Goal: Information Seeking & Learning: Learn about a topic

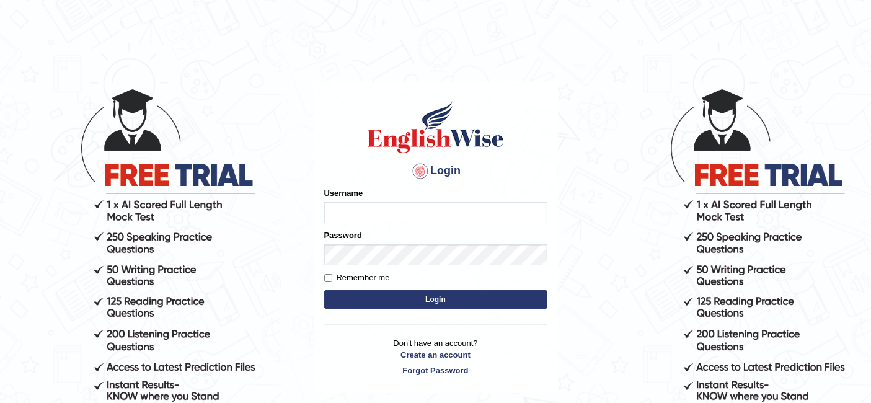
type input "Kavya"
click at [334, 277] on label "Remember me" at bounding box center [357, 277] width 66 height 12
click at [332, 277] on input "Remember me" at bounding box center [328, 278] width 8 height 8
checkbox input "true"
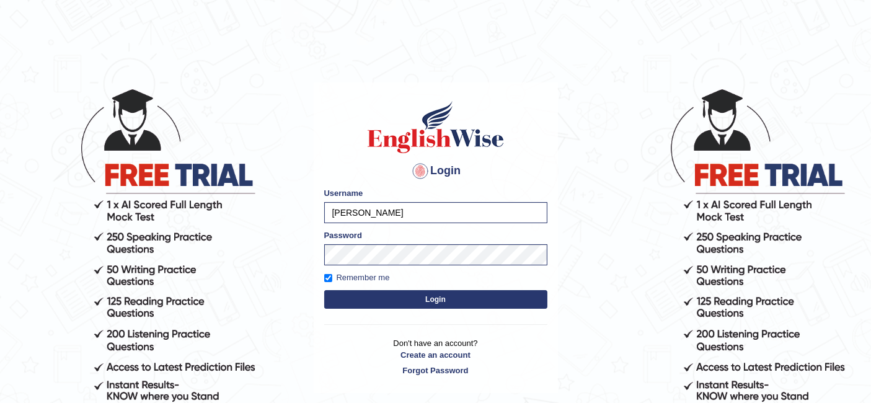
click at [385, 302] on button "Login" at bounding box center [435, 299] width 223 height 19
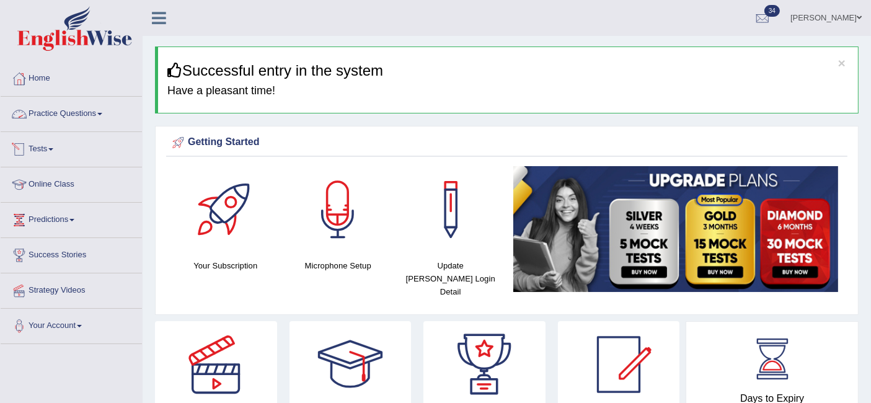
drag, startPoint x: 0, startPoint y: 0, endPoint x: 53, endPoint y: 118, distance: 129.2
click at [53, 118] on link "Practice Questions" at bounding box center [71, 112] width 141 height 31
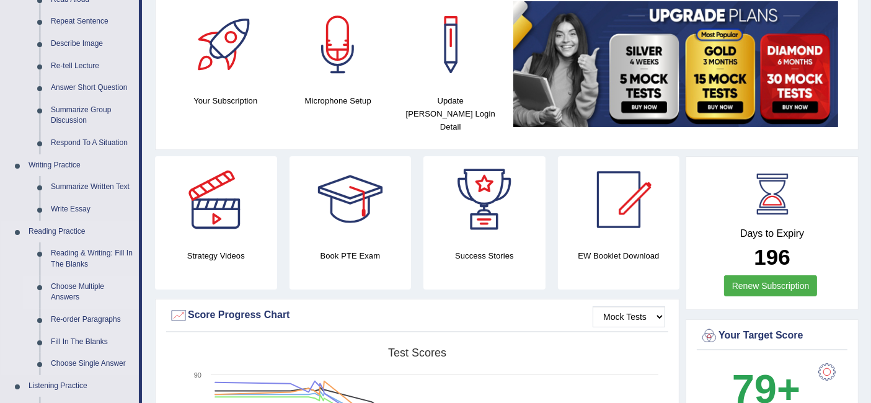
scroll to position [175, 0]
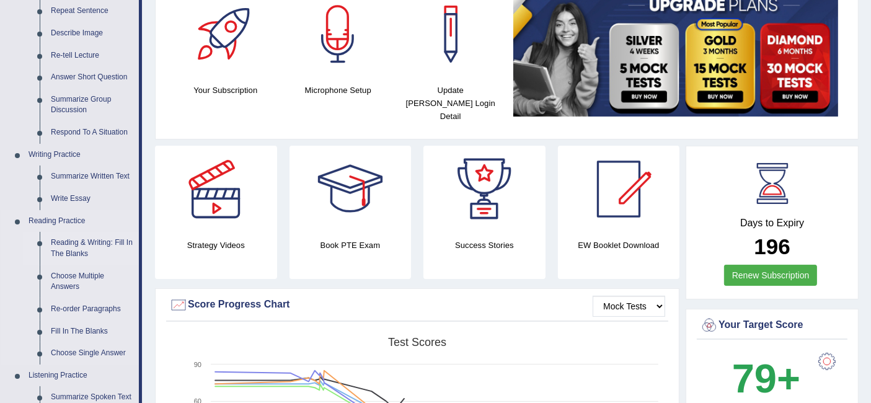
click at [86, 240] on link "Reading & Writing: Fill In The Blanks" at bounding box center [92, 248] width 94 height 33
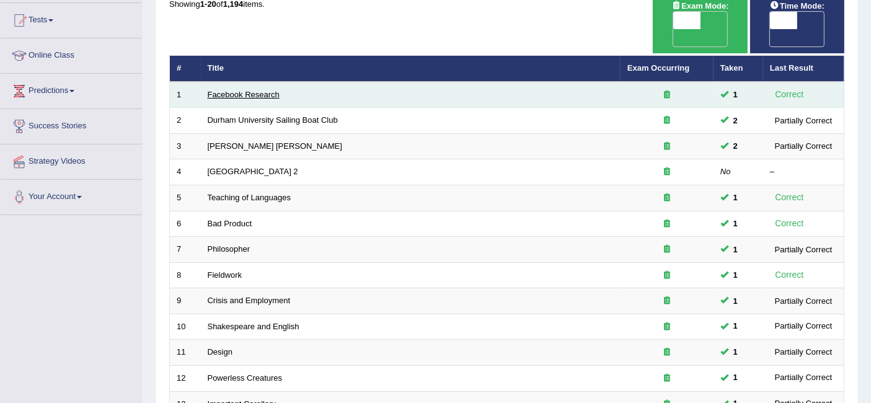
scroll to position [413, 0]
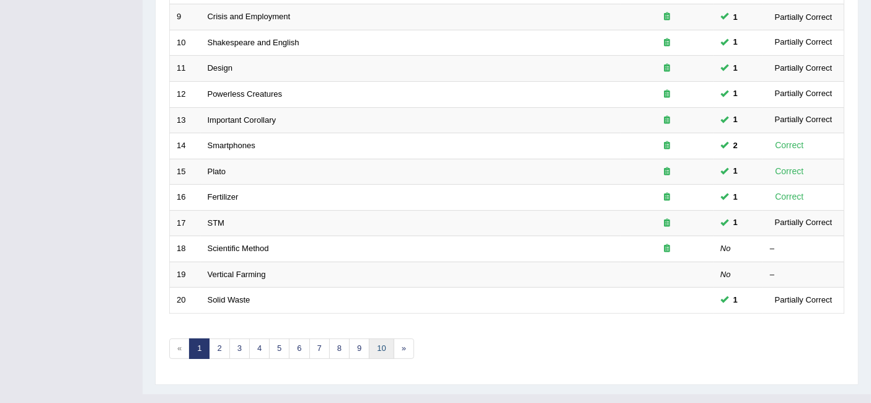
click at [374, 338] on link "10" at bounding box center [381, 348] width 25 height 20
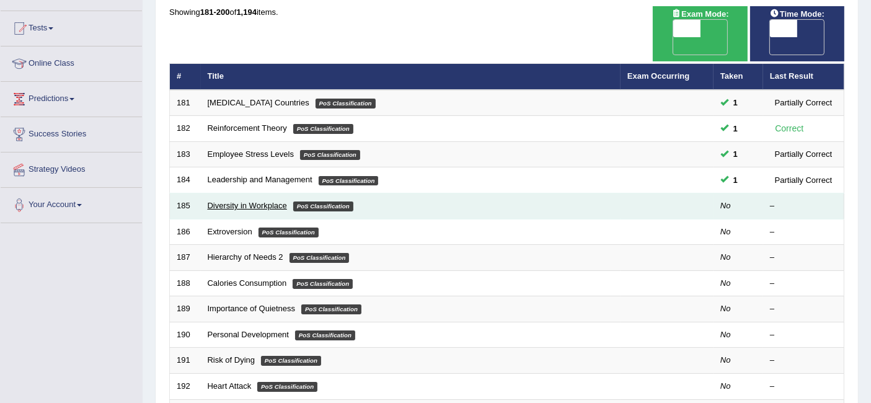
click at [269, 201] on link "Diversity in Workplace" at bounding box center [247, 205] width 79 height 9
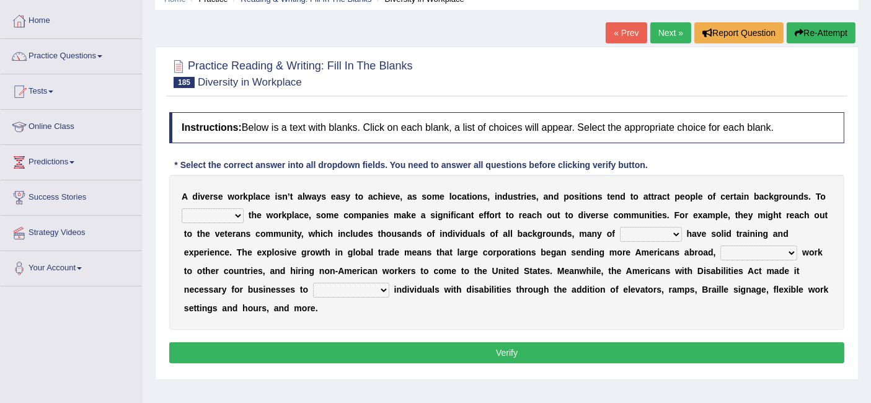
scroll to position [66, 0]
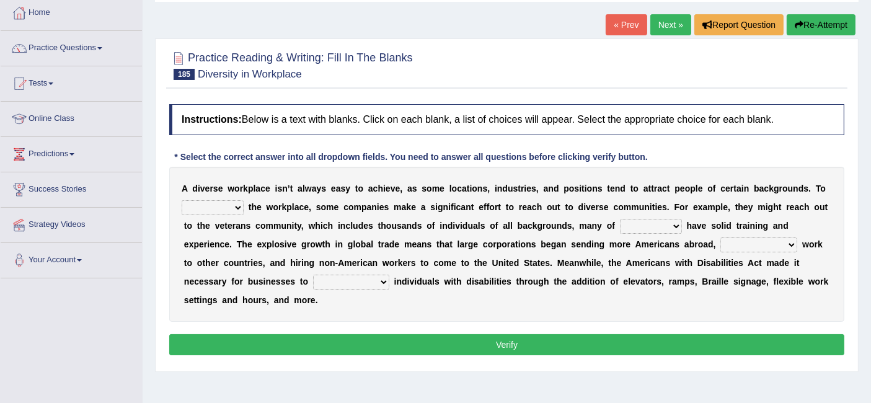
click at [225, 206] on select "intensify solidify simplify diversify" at bounding box center [213, 207] width 62 height 15
select select "diversify"
click at [182, 200] on select "intensify solidify simplify diversify" at bounding box center [213, 207] width 62 height 15
click at [657, 226] on select "which them whom who" at bounding box center [651, 226] width 62 height 15
select select "them"
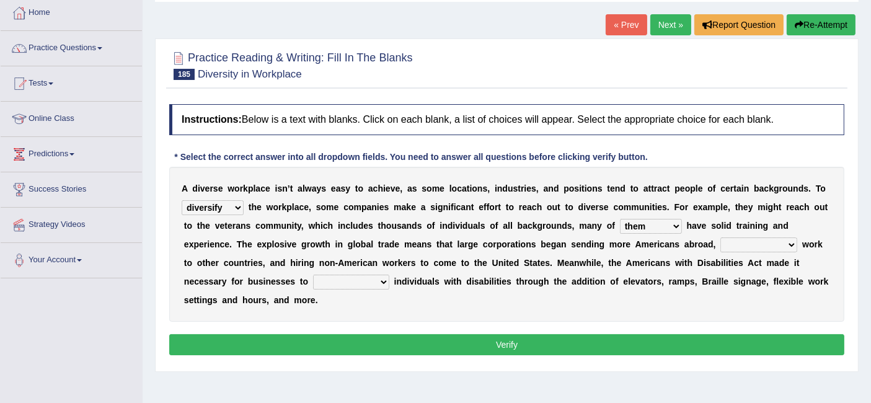
click at [620, 219] on select "which them whom who" at bounding box center [651, 226] width 62 height 15
click at [752, 241] on select "outnumbering outperforming outweighing outsourcing" at bounding box center [758, 244] width 77 height 15
select select "outsourcing"
click at [720, 237] on select "outnumbering outperforming outweighing outsourcing" at bounding box center [758, 244] width 77 height 15
click at [768, 247] on select "outnumbering outperforming outweighing outsourcing" at bounding box center [758, 244] width 77 height 15
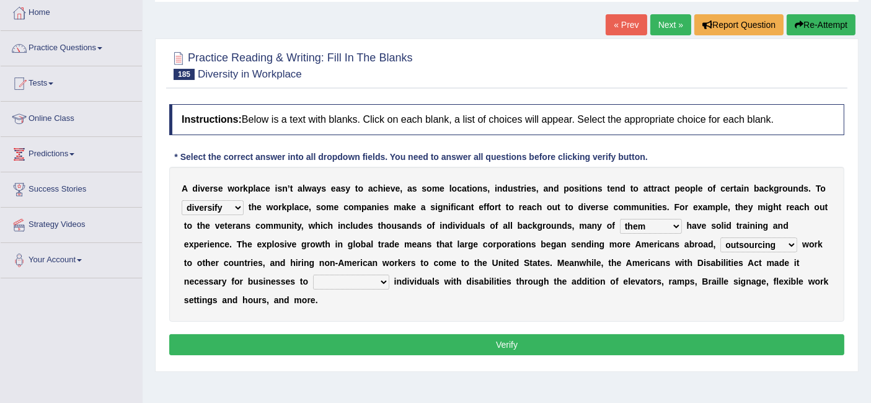
click at [443, 309] on div "A d i v e r s e w o r k p l a c e i s n ’ t a l w a y s e a s y t o a c h i e v…" at bounding box center [506, 244] width 675 height 155
click at [347, 279] on select "accommodate validate antedate reimburse" at bounding box center [351, 281] width 76 height 15
select select "accommodate"
click at [313, 274] on select "accommodate validate antedate reimburse" at bounding box center [351, 281] width 76 height 15
click at [474, 337] on button "Verify" at bounding box center [506, 344] width 675 height 21
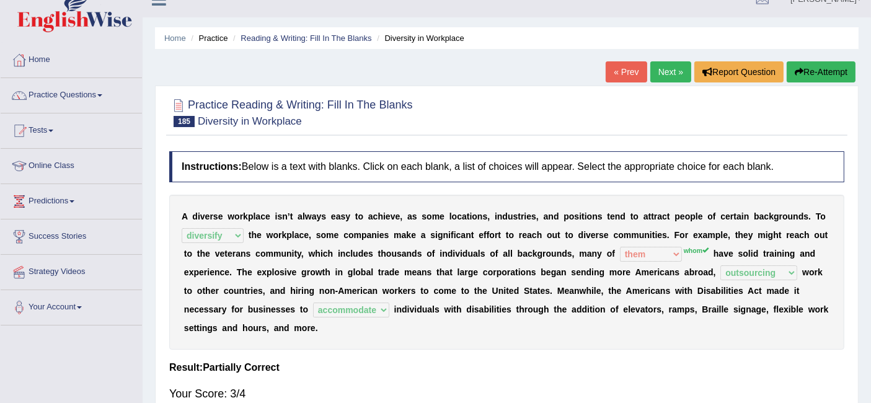
scroll to position [17, 0]
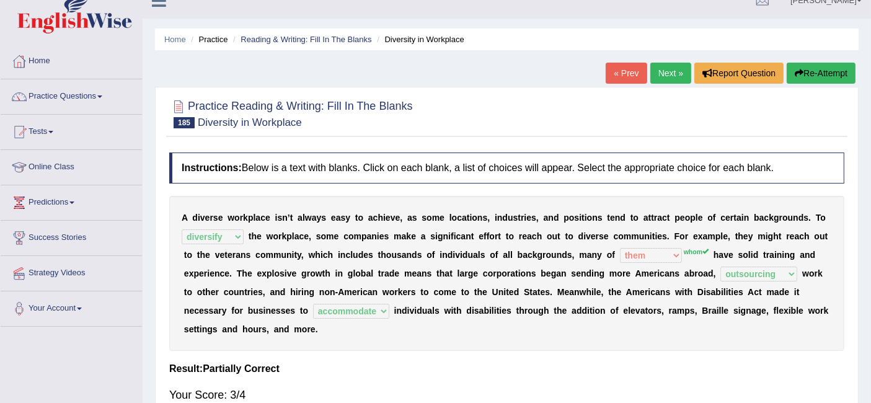
click at [670, 72] on link "Next »" at bounding box center [670, 73] width 41 height 21
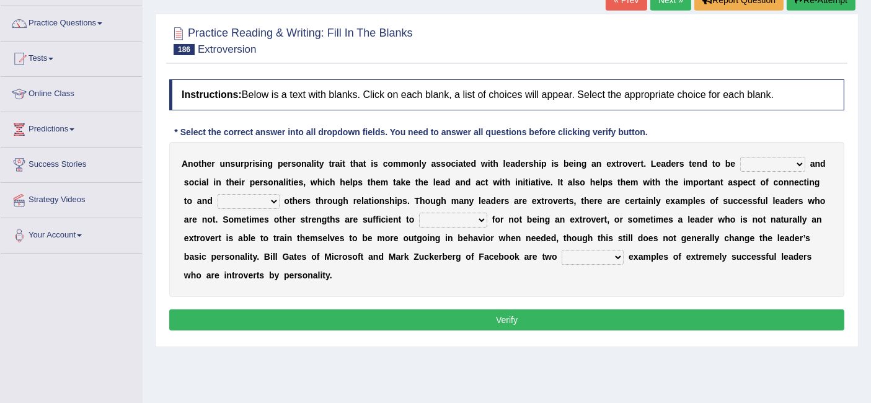
click at [785, 166] on select "ongoing outrageous outgoing forgoing" at bounding box center [772, 164] width 65 height 15
select select "ongoing"
click at [740, 157] on select "ongoing outrageous outgoing forgoing" at bounding box center [772, 164] width 65 height 15
click at [242, 197] on select "inspired respiring inspiring respired" at bounding box center [248, 201] width 62 height 15
select select "inspiring"
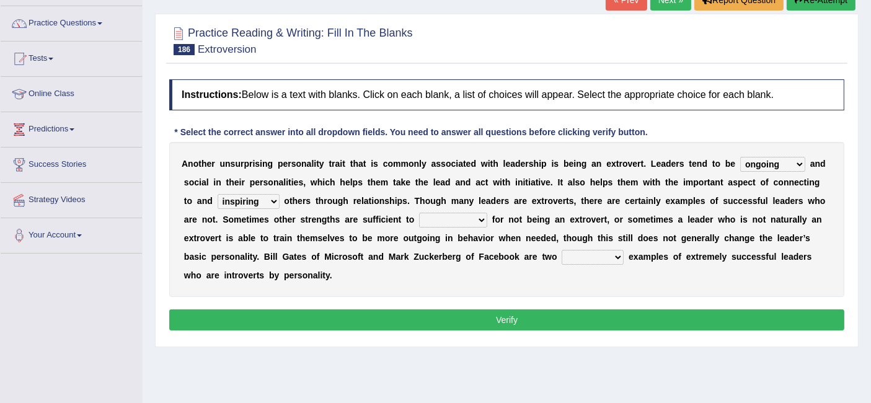
click at [217, 194] on select "inspired respiring inspiring respired" at bounding box center [248, 201] width 62 height 15
click at [246, 196] on select "inspired respiring inspiring respired" at bounding box center [248, 201] width 62 height 15
click at [345, 226] on div "A n o t h e r u n s u r p r i s i n g p e r s o n a l i t y t r a i t t h a t i…" at bounding box center [506, 219] width 675 height 155
click at [446, 217] on select "compensate decorate navigate corporate" at bounding box center [453, 220] width 68 height 15
select select "navigate"
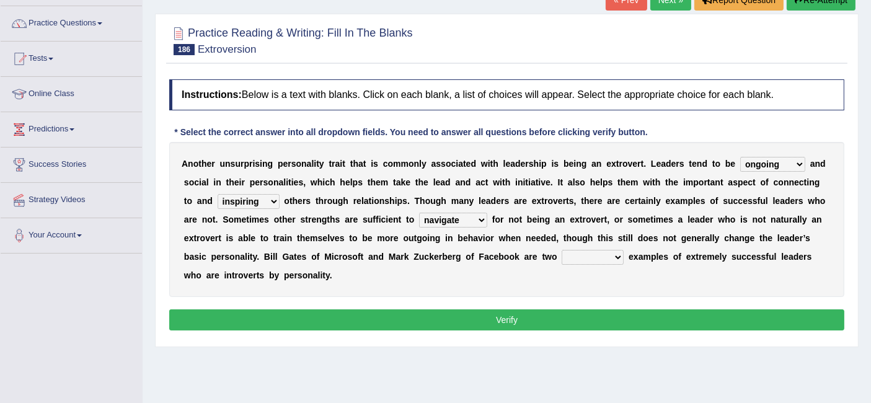
click at [419, 213] on select "compensate decorate navigate corporate" at bounding box center [453, 220] width 68 height 15
click at [603, 252] on select "potent pertinent prominent immanent" at bounding box center [592, 257] width 62 height 15
select select "prominent"
click at [561, 250] on select "potent pertinent prominent immanent" at bounding box center [592, 257] width 62 height 15
click at [607, 255] on select "potent pertinent prominent immanent" at bounding box center [592, 257] width 62 height 15
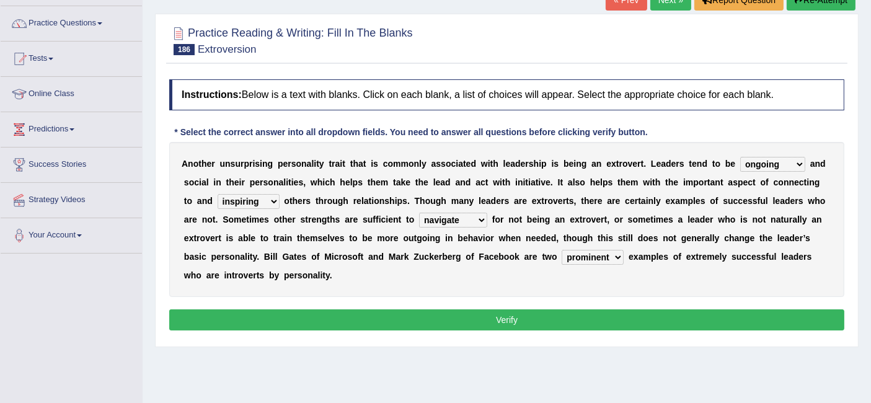
click at [644, 277] on div "A n o t h e r u n s u r p r i s i n g p e r s o n a l i t y t r a i t t h a t i…" at bounding box center [506, 219] width 675 height 155
click at [575, 314] on button "Verify" at bounding box center [506, 319] width 675 height 21
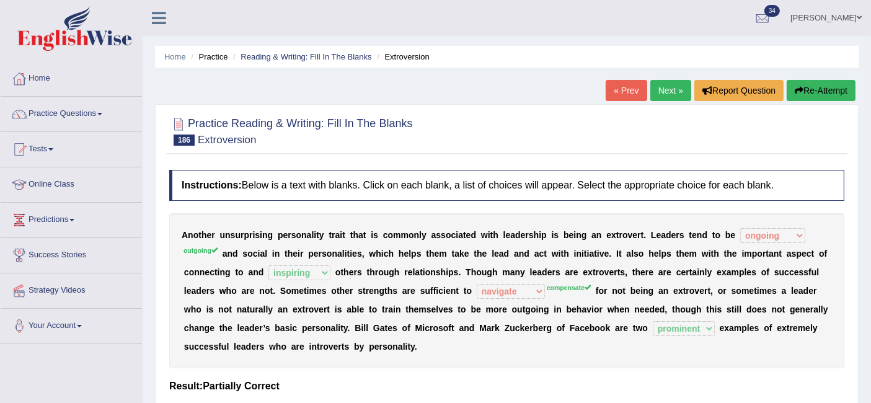
click at [677, 92] on link "Next »" at bounding box center [670, 90] width 41 height 21
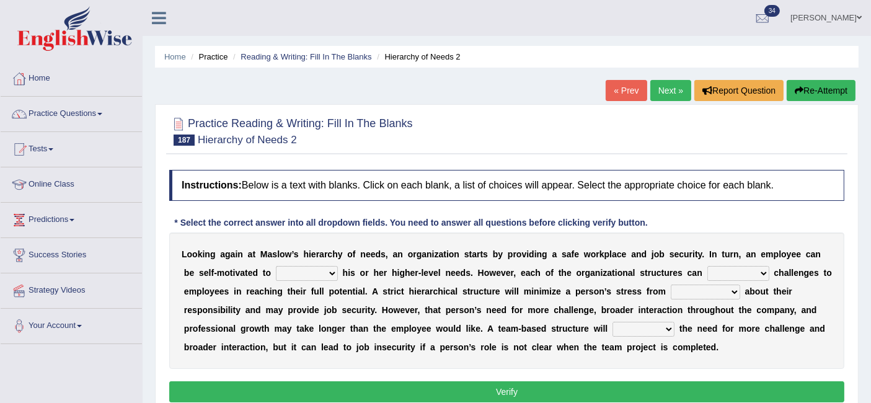
click at [294, 268] on select "fulfill refill relate revive" at bounding box center [307, 273] width 62 height 15
select select "fulfill"
click at [276, 266] on select "fulfill refill relate revive" at bounding box center [307, 273] width 62 height 15
click at [728, 268] on select "hose pose poise dose" at bounding box center [738, 273] width 62 height 15
select select "pose"
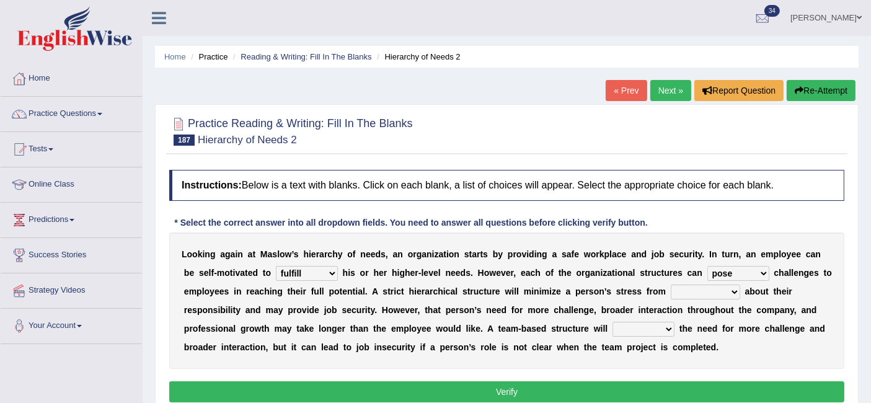
click at [707, 266] on select "hose pose poise dose" at bounding box center [738, 273] width 62 height 15
click at [709, 289] on select "ambiguity accessibility individuality punctuality" at bounding box center [704, 291] width 69 height 15
select select "accessibility"
click at [670, 284] on select "ambiguity accessibility individuality punctuality" at bounding box center [704, 291] width 69 height 15
click at [634, 327] on select "compress confess depress address" at bounding box center [643, 329] width 62 height 15
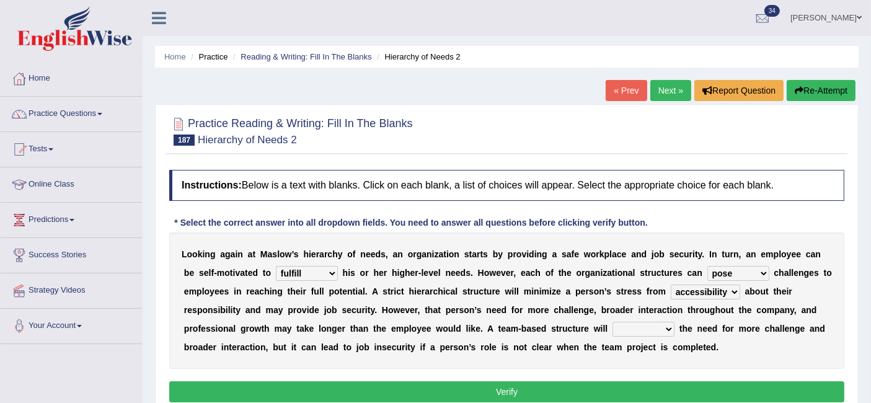
select select "address"
click at [612, 322] on select "compress confess depress address" at bounding box center [643, 329] width 62 height 15
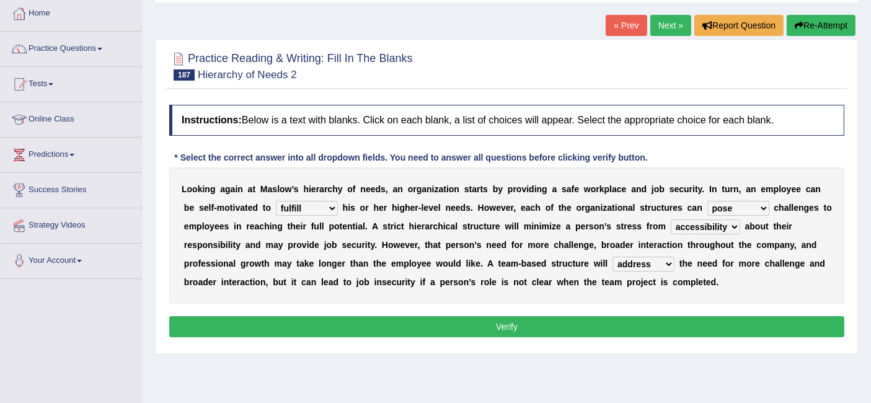
click at [510, 320] on button "Verify" at bounding box center [506, 326] width 675 height 21
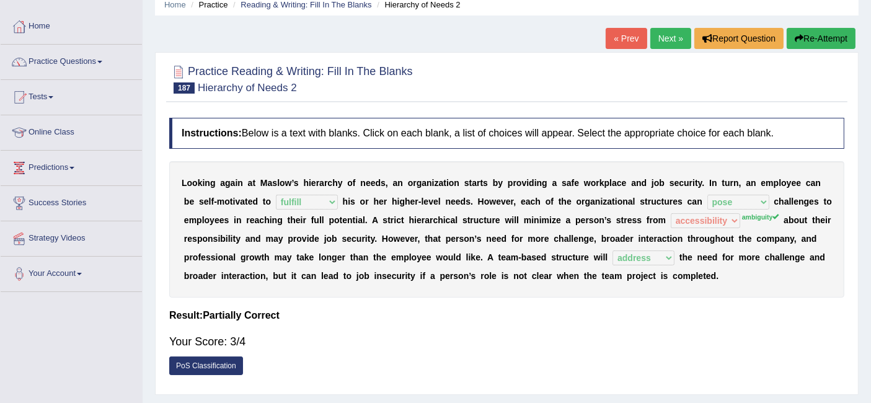
scroll to position [51, 0]
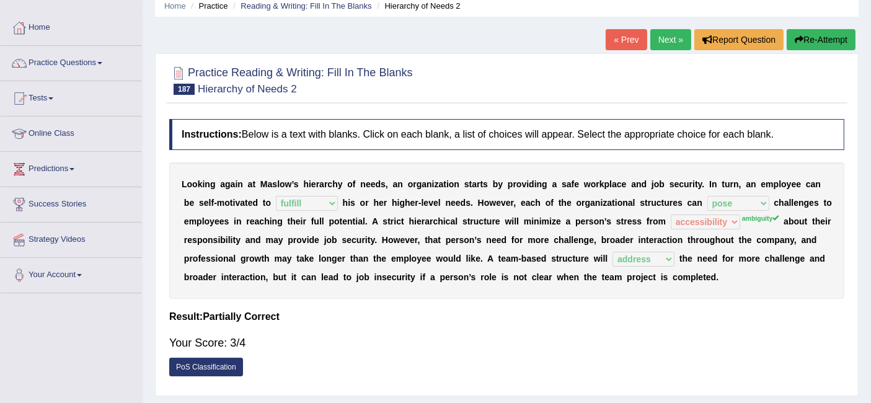
click at [669, 33] on link "Next »" at bounding box center [670, 39] width 41 height 21
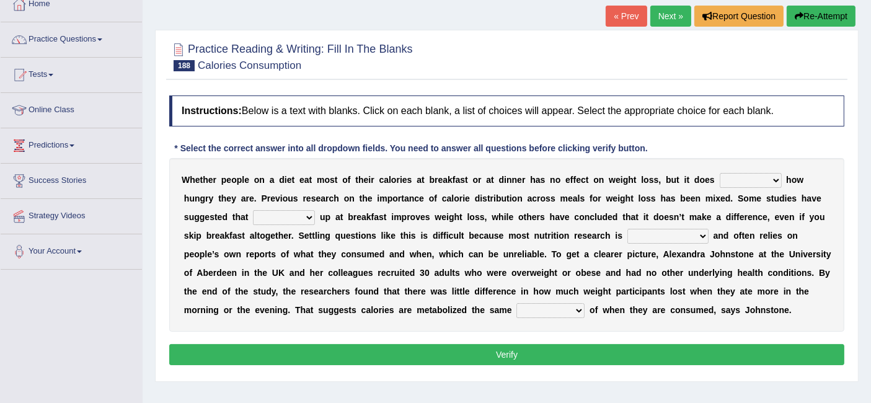
scroll to position [75, 0]
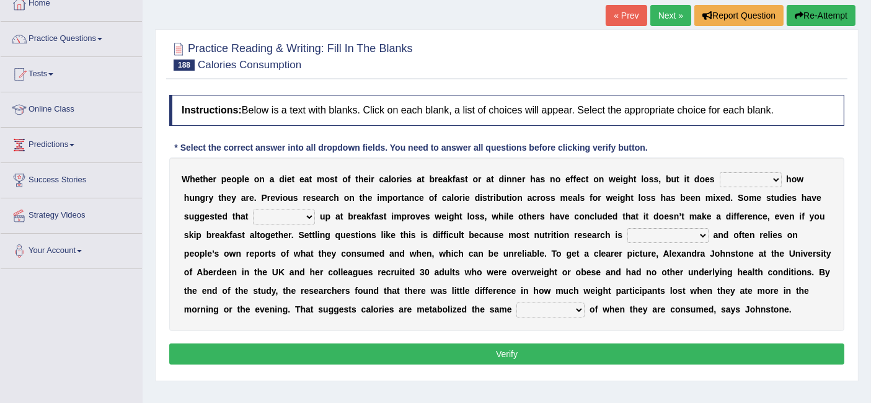
click at [734, 172] on select "affect defect effect collect" at bounding box center [750, 179] width 62 height 15
select select "affect"
click at [719, 172] on select "affect defect effect collect" at bounding box center [750, 179] width 62 height 15
click at [473, 203] on div "W h e t h e r p e o p l e o n a d i e t e a t m o s t o f t h e i r c a l o r i…" at bounding box center [506, 243] width 675 height 173
click at [291, 216] on select "firing defiling filling compiling" at bounding box center [284, 216] width 62 height 15
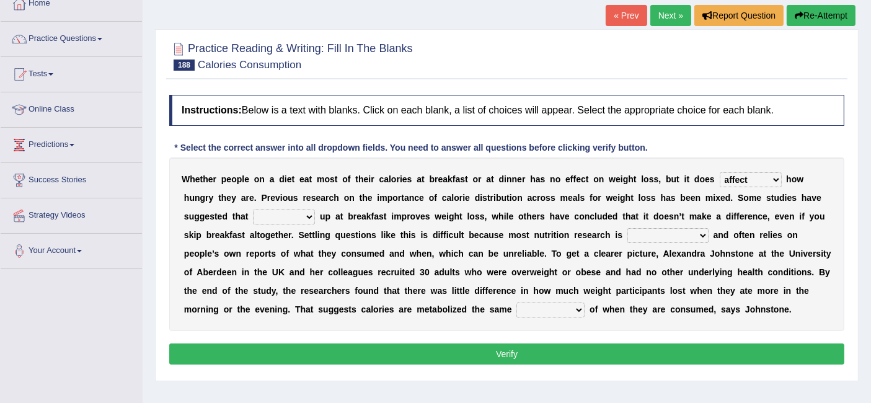
select select "filling"
click at [253, 209] on select "firing defiling filling compiling" at bounding box center [284, 216] width 62 height 15
click at [667, 233] on select "conventional gravitational observational disproportional" at bounding box center [667, 235] width 81 height 15
select select "conventional"
click at [627, 228] on select "conventional gravitational observational disproportional" at bounding box center [667, 235] width 81 height 15
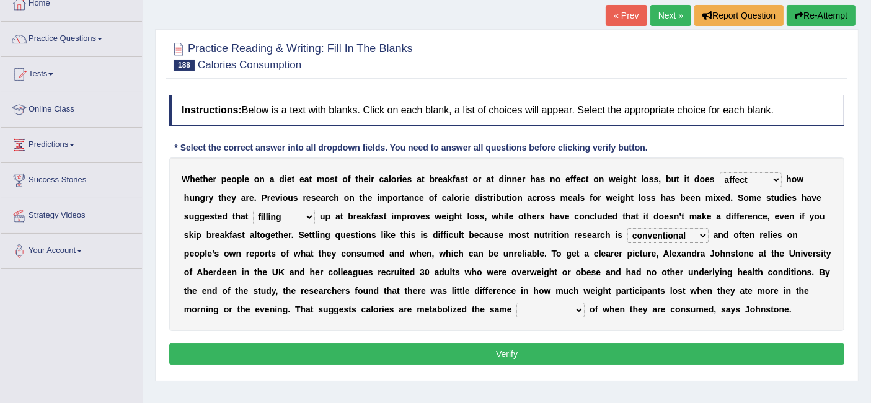
click at [685, 234] on select "conventional gravitational observational disproportional" at bounding box center [667, 235] width 81 height 15
click at [569, 306] on select "seedless priceless emotionless regardless" at bounding box center [550, 309] width 68 height 15
select select "regardless"
click at [516, 302] on select "seedless priceless emotionless regardless" at bounding box center [550, 309] width 68 height 15
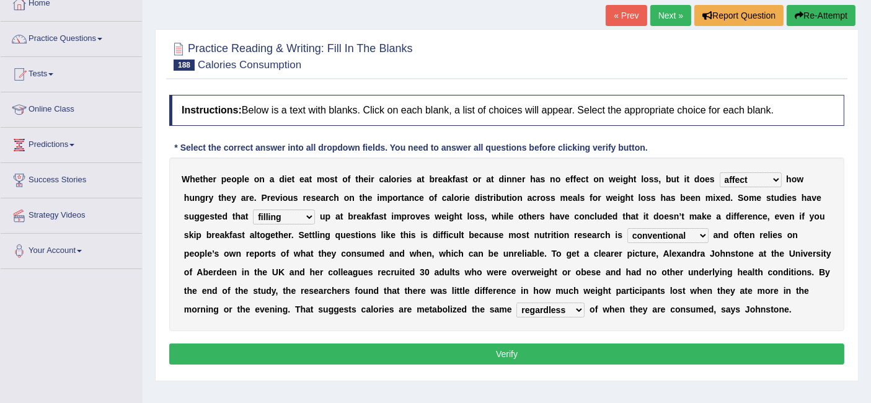
click at [577, 353] on button "Verify" at bounding box center [506, 353] width 675 height 21
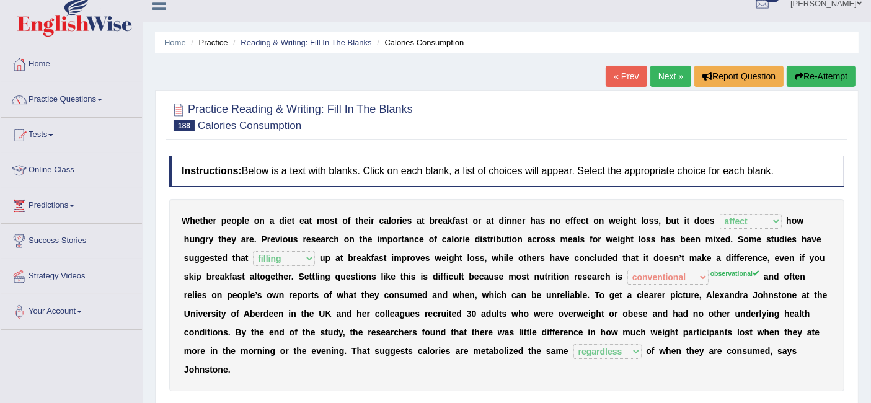
scroll to position [0, 0]
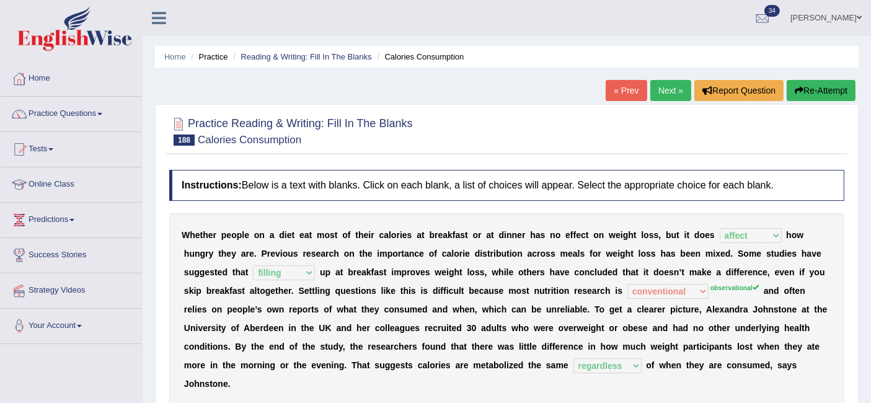
click at [657, 88] on link "Next »" at bounding box center [670, 90] width 41 height 21
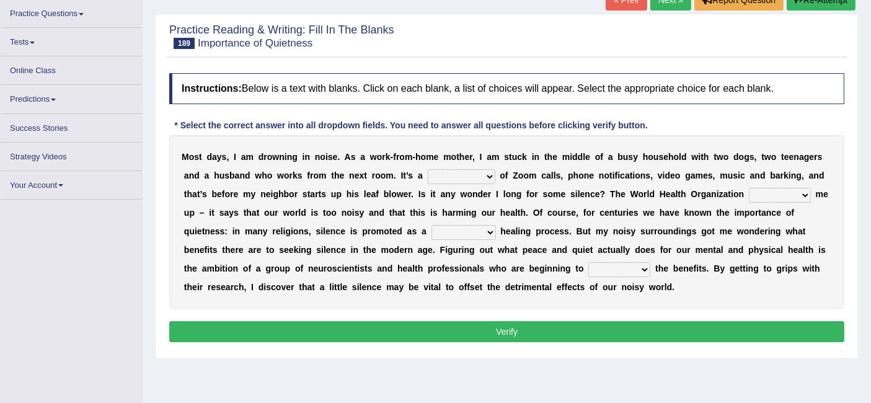
scroll to position [100, 0]
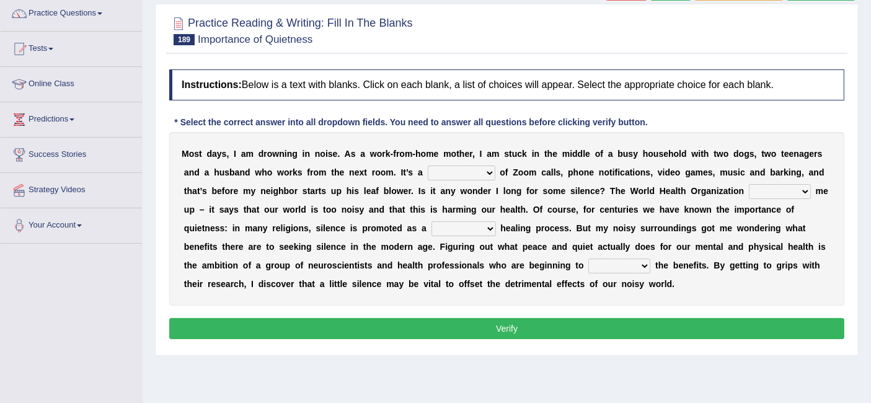
click at [460, 170] on select "euphony cacophony symphony monophony" at bounding box center [462, 172] width 68 height 15
select select "symphony"
click at [428, 165] on select "euphony cacophony symphony monophony" at bounding box center [462, 172] width 68 height 15
click at [769, 190] on select "keeps packs carries backs" at bounding box center [779, 191] width 62 height 15
select select "backs"
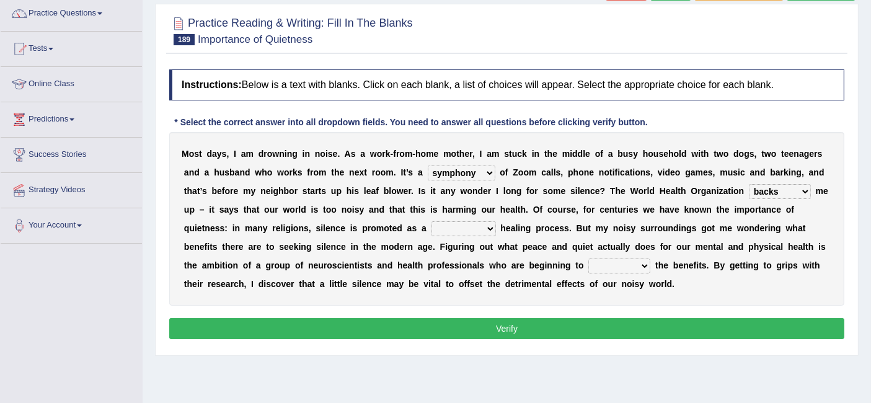
click at [748, 184] on select "keeps packs carries backs" at bounding box center [779, 191] width 62 height 15
click at [474, 227] on select "vital functional celestial detrimental" at bounding box center [463, 228] width 64 height 15
select select "detrimental"
click at [431, 221] on select "vital functional celestial detrimental" at bounding box center [463, 228] width 64 height 15
click at [625, 261] on select "retrieve unravel relieve unleash" at bounding box center [619, 265] width 62 height 15
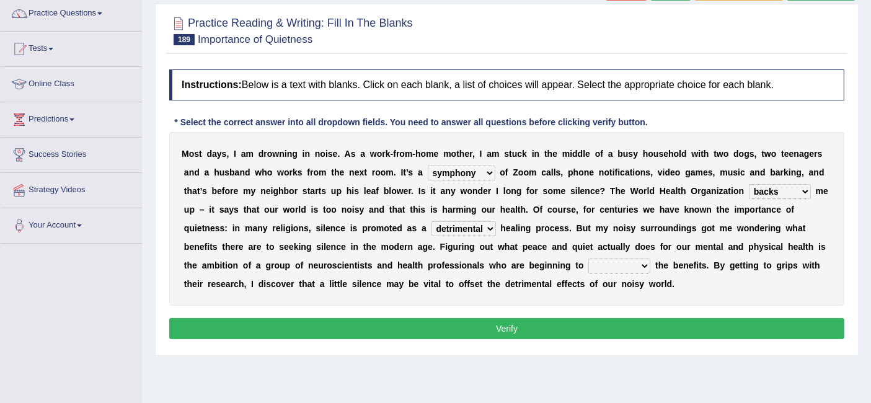
select select "unleash"
click at [588, 258] on select "retrieve unravel relieve unleash" at bounding box center [619, 265] width 62 height 15
click at [494, 330] on button "Verify" at bounding box center [506, 328] width 675 height 21
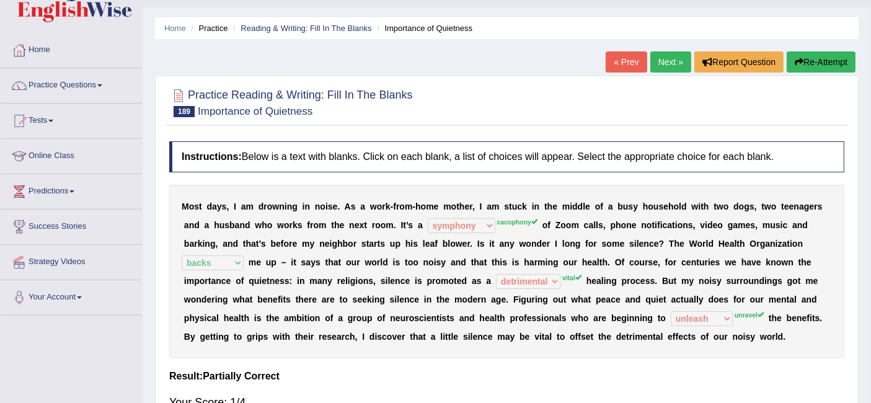
scroll to position [27, 0]
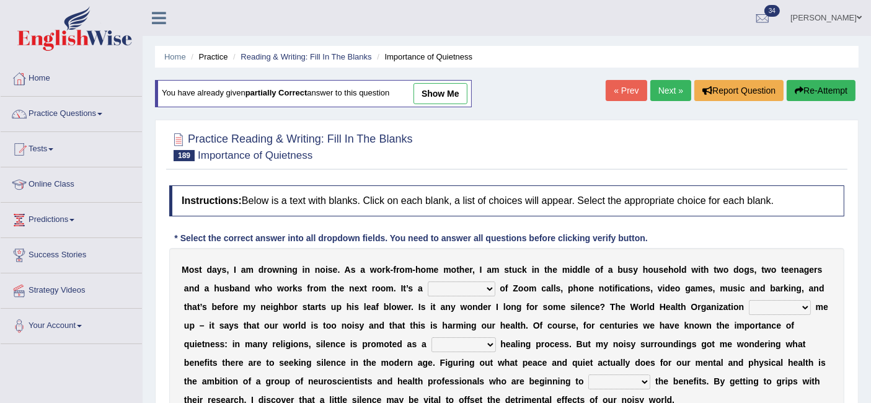
click at [658, 94] on link "Next »" at bounding box center [670, 90] width 41 height 21
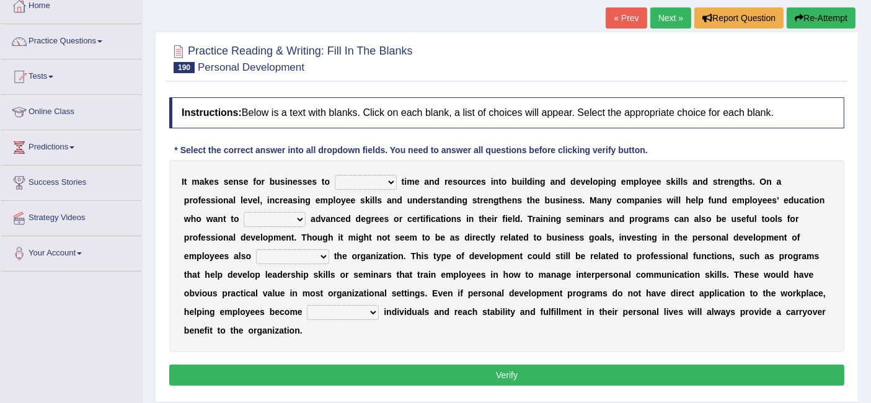
scroll to position [72, 0]
click at [365, 183] on select "inject displace invest remove" at bounding box center [366, 182] width 62 height 15
select select "invest"
click at [335, 175] on select "inject displace invest remove" at bounding box center [366, 182] width 62 height 15
click at [481, 211] on div "I t m a k e s s e n s e f o r b u s i n e s s e s t o inject displace invest re…" at bounding box center [506, 256] width 675 height 192
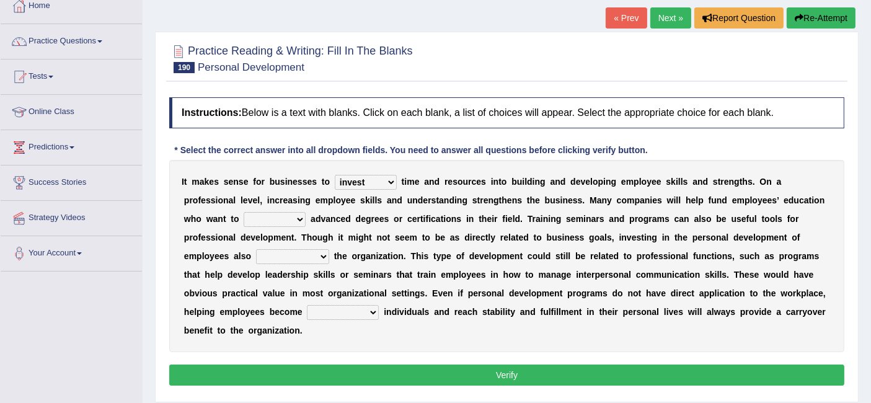
click at [268, 217] on select "satisfy persuade pursue pacify" at bounding box center [274, 219] width 62 height 15
select select "pursue"
click at [243, 212] on select "satisfy persuade pursue pacify" at bounding box center [274, 219] width 62 height 15
click at [278, 253] on select "defines benefits placates compensates" at bounding box center [292, 256] width 73 height 15
select select "benefits"
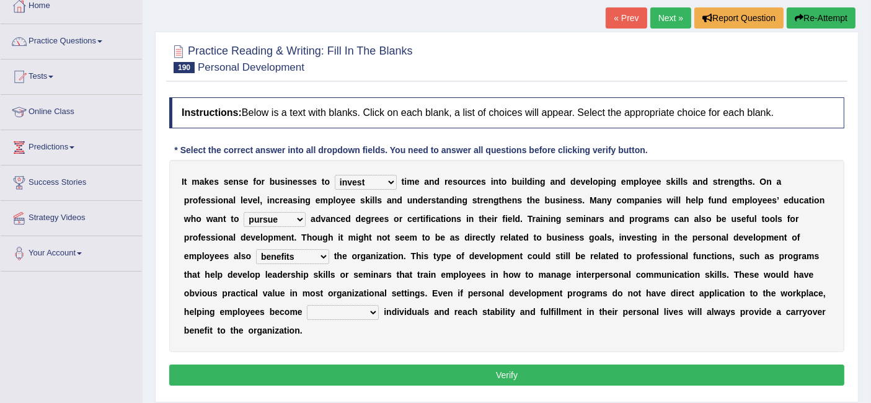
click at [256, 249] on select "defines benefits placates compensates" at bounding box center [292, 256] width 73 height 15
click at [355, 310] on select "pious well-rounded waddled bristle" at bounding box center [343, 312] width 72 height 15
select select "well-rounded"
click at [307, 305] on select "pious well-rounded waddled bristle" at bounding box center [343, 312] width 72 height 15
click at [385, 375] on button "Verify" at bounding box center [506, 374] width 675 height 21
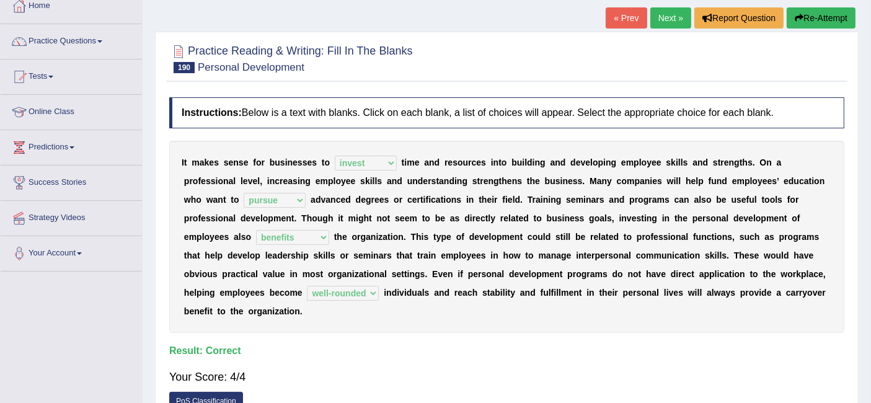
click at [655, 18] on link "Next »" at bounding box center [670, 17] width 41 height 21
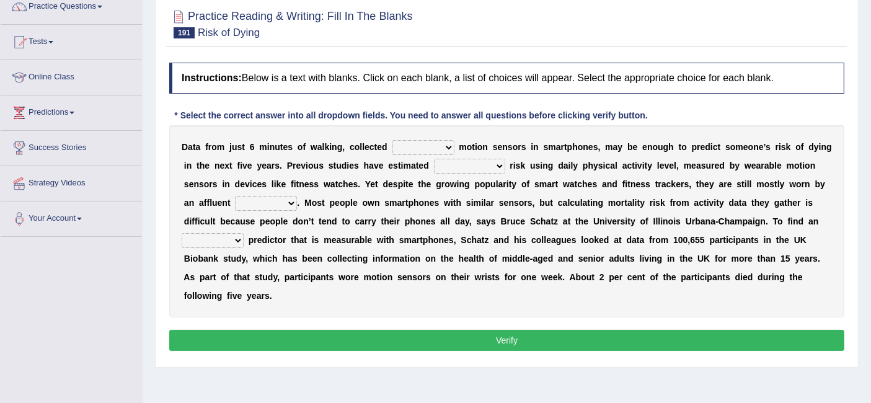
scroll to position [129, 0]
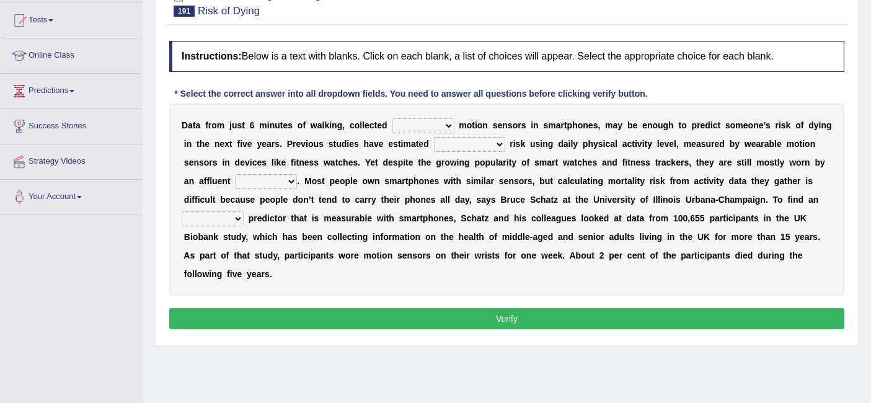
click at [431, 121] on select "of down off via" at bounding box center [423, 125] width 62 height 15
select select "via"
click at [392, 118] on select "of down off via" at bounding box center [423, 125] width 62 height 15
click at [431, 125] on select "of down off via" at bounding box center [423, 125] width 62 height 15
click at [507, 203] on div "D a t a f r o m j u s t 6 m i n u t e s o f w a l k i n g , c o l l e c t e d o…" at bounding box center [506, 199] width 675 height 192
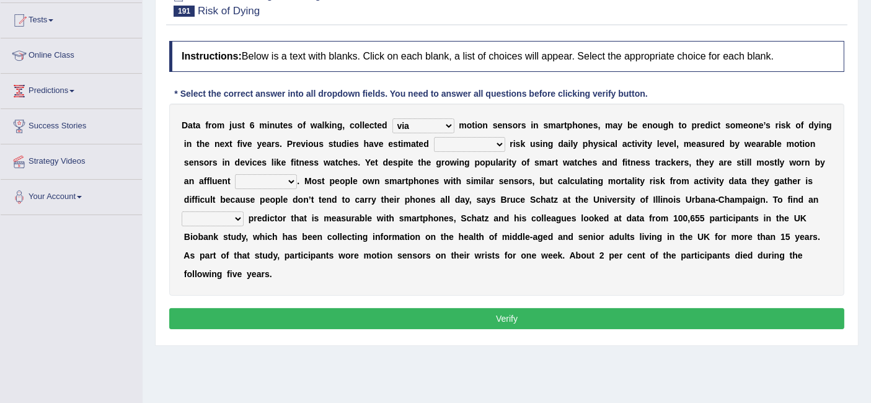
click at [467, 142] on select "mortality volatility notability compatibility" at bounding box center [469, 144] width 71 height 15
click at [593, 142] on b "y" at bounding box center [595, 144] width 5 height 10
click at [283, 175] on select "minority region ethic majority" at bounding box center [266, 181] width 62 height 15
select select "minority"
click at [235, 174] on select "minority region ethic majority" at bounding box center [266, 181] width 62 height 15
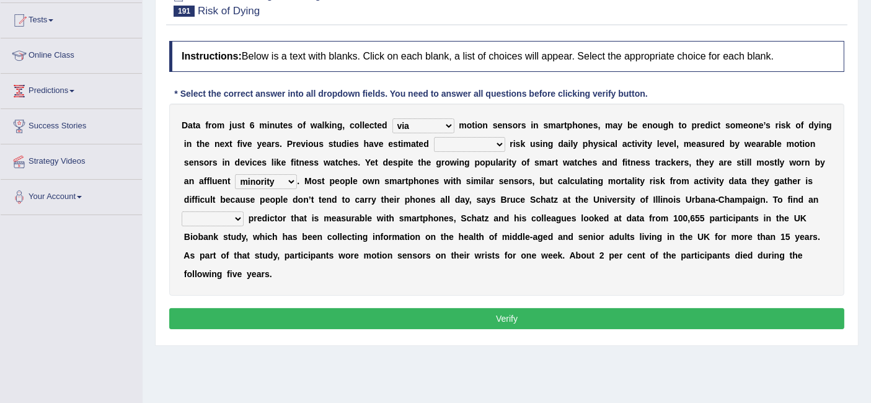
click at [218, 216] on select "allocated alliterated alternative alleviated" at bounding box center [213, 218] width 62 height 15
select select "alternative"
click at [182, 211] on select "allocated alliterated alternative alleviated" at bounding box center [213, 218] width 62 height 15
click at [469, 146] on select "mortality volatility notability compatibility" at bounding box center [469, 144] width 71 height 15
select select "compatibility"
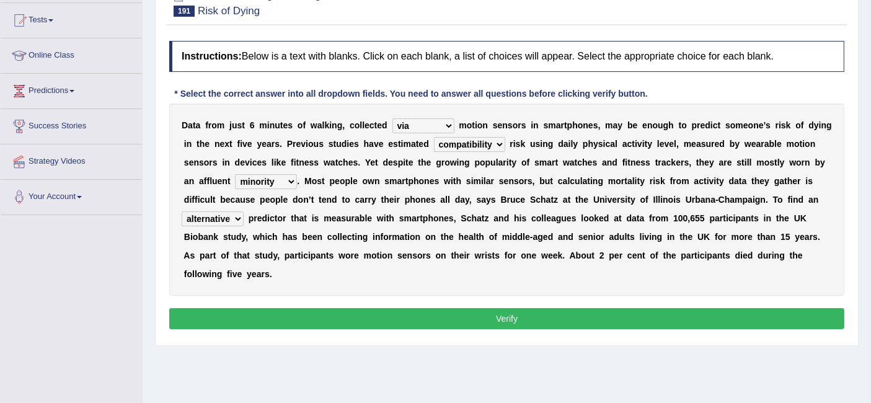
click at [434, 137] on select "mortality volatility notability compatibility" at bounding box center [469, 144] width 71 height 15
click at [477, 315] on button "Verify" at bounding box center [506, 318] width 675 height 21
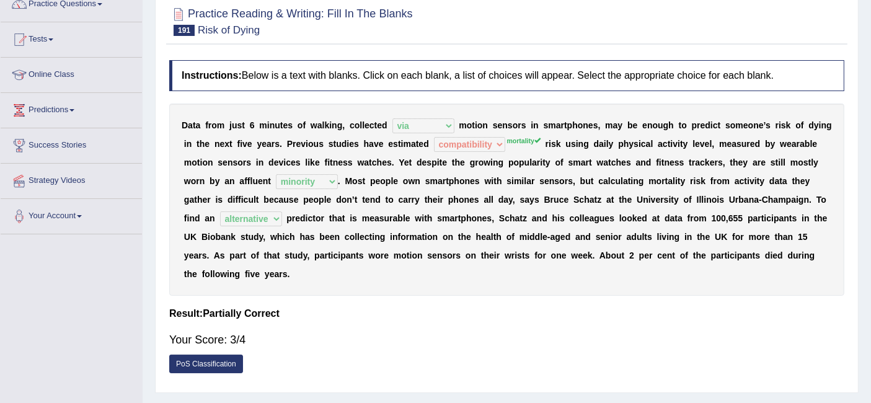
scroll to position [0, 0]
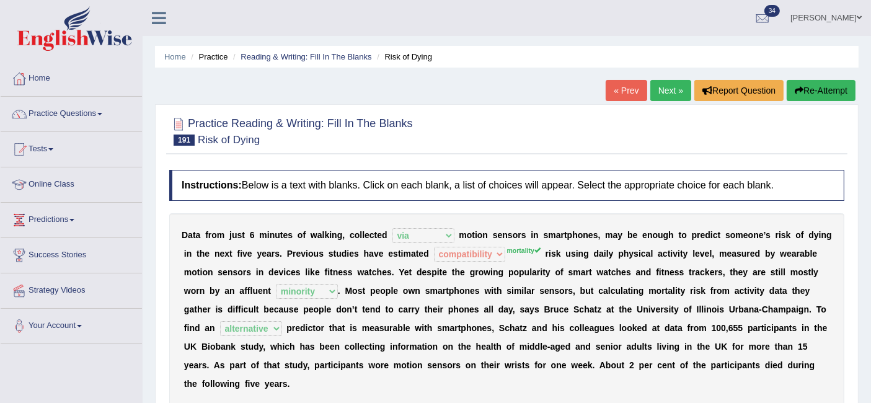
click at [668, 99] on link "Next »" at bounding box center [670, 90] width 41 height 21
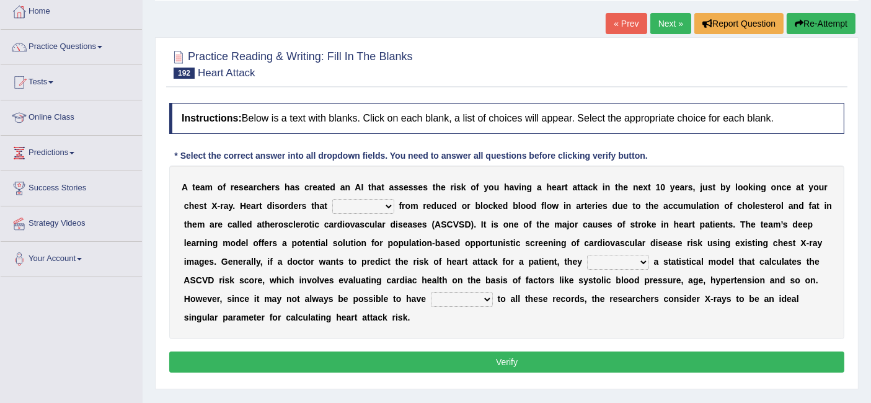
scroll to position [79, 0]
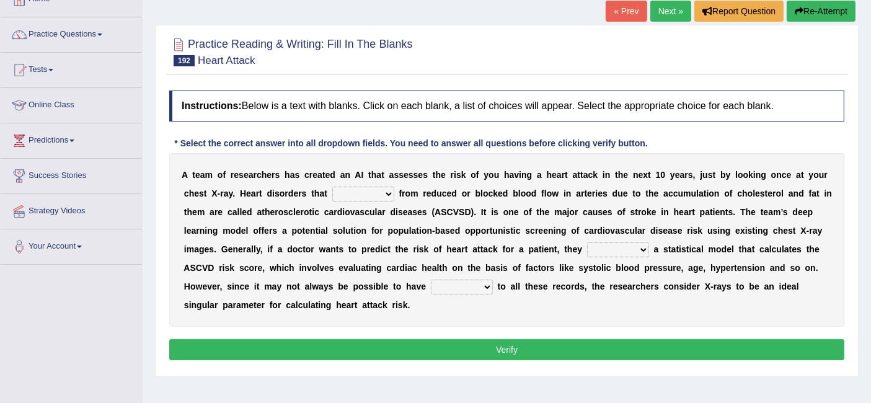
click at [375, 190] on select "vary receive originate exempt" at bounding box center [363, 193] width 62 height 15
click at [332, 186] on select "vary receive originate exempt" at bounding box center [363, 193] width 62 height 15
click at [375, 192] on select "vary receive originate exempt" at bounding box center [363, 193] width 62 height 15
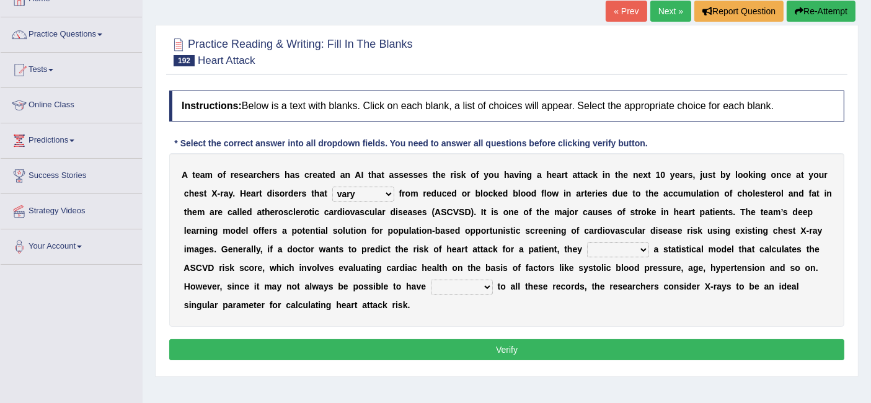
select select "originate"
click at [332, 186] on select "vary receive originate exempt" at bounding box center [363, 193] width 62 height 15
click at [633, 242] on select "present suggest propose employ" at bounding box center [618, 249] width 62 height 15
select select "propose"
click at [587, 242] on select "present suggest propose employ" at bounding box center [618, 249] width 62 height 15
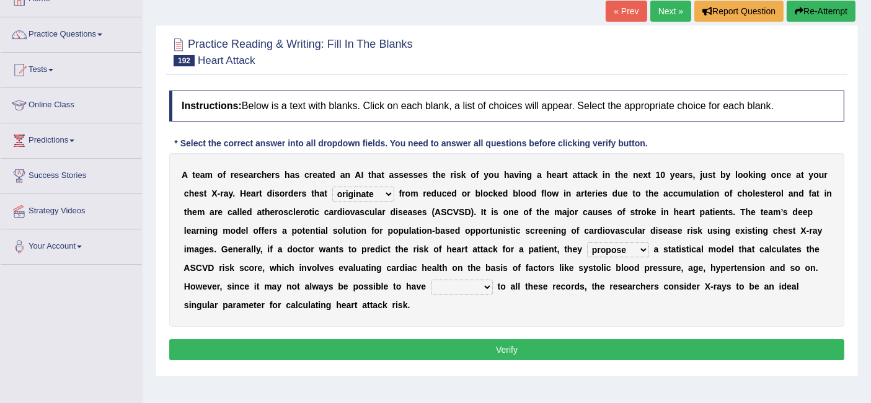
click at [470, 281] on select "right potential access room" at bounding box center [462, 286] width 62 height 15
select select "access"
click at [431, 279] on select "right potential access room" at bounding box center [462, 286] width 62 height 15
click at [485, 339] on button "Verify" at bounding box center [506, 349] width 675 height 21
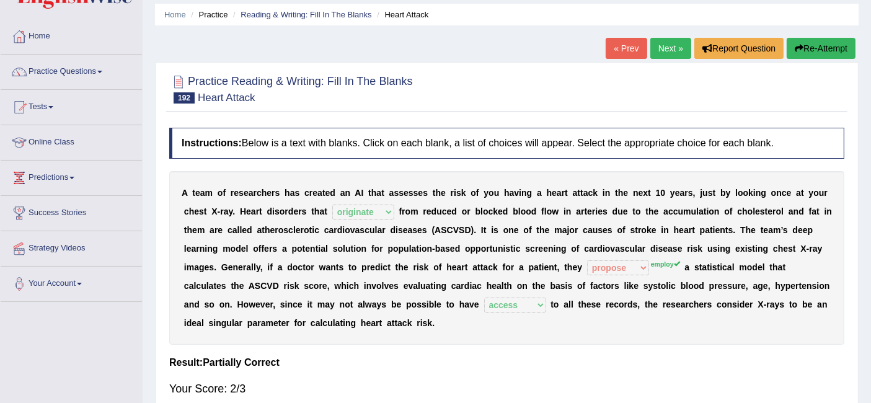
scroll to position [89, 0]
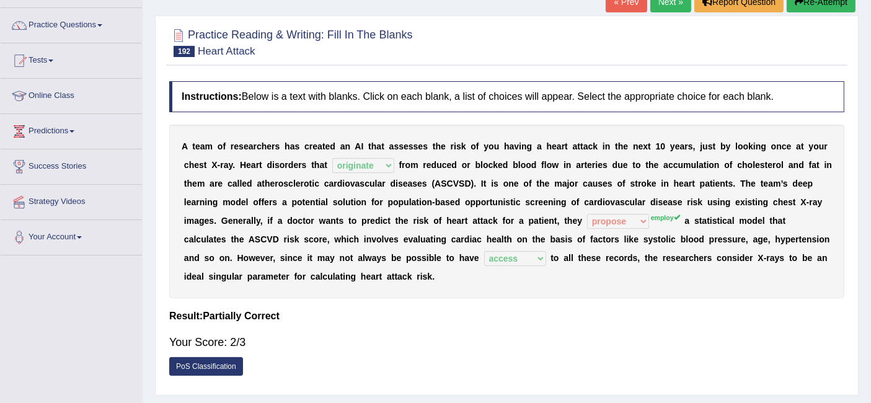
click at [665, 3] on link "Next »" at bounding box center [670, 1] width 41 height 21
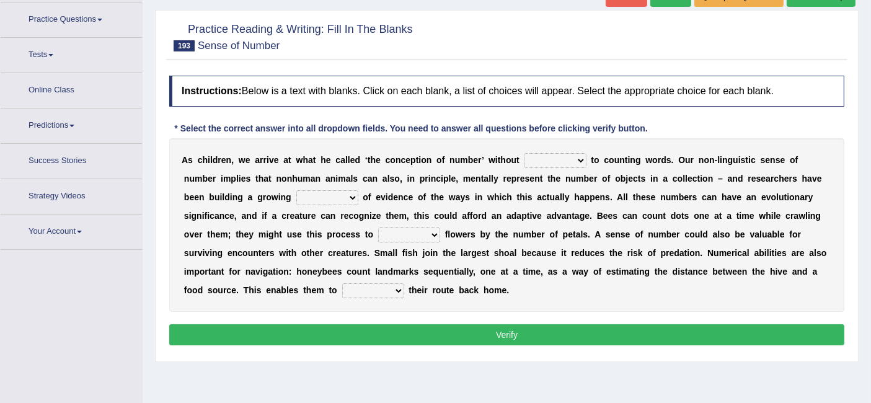
scroll to position [104, 0]
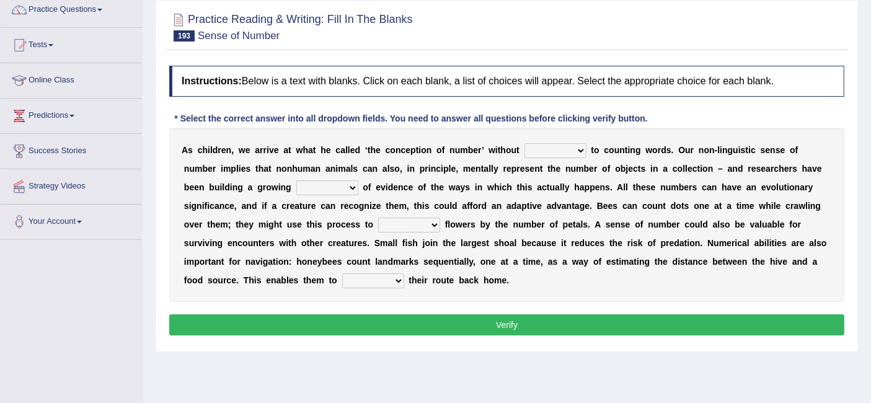
click at [537, 144] on select "discourse coarse recourse course" at bounding box center [555, 150] width 62 height 15
click at [634, 169] on b "c" at bounding box center [635, 169] width 5 height 10
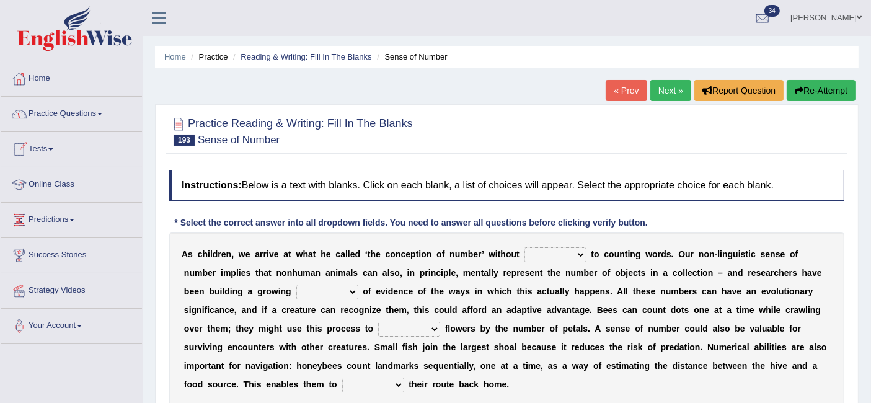
click at [69, 107] on link "Practice Questions" at bounding box center [71, 112] width 141 height 31
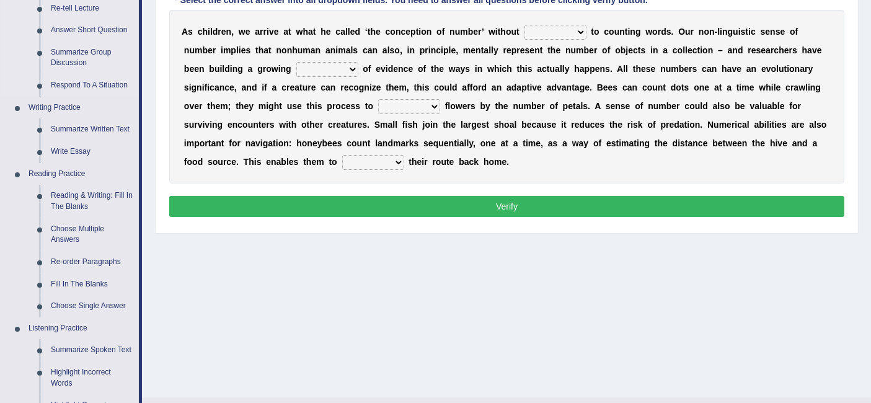
scroll to position [253, 0]
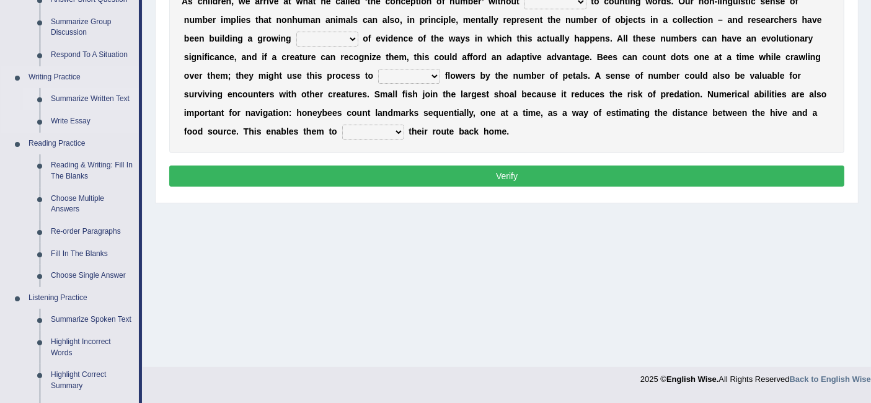
click at [85, 97] on link "Summarize Written Text" at bounding box center [92, 99] width 94 height 22
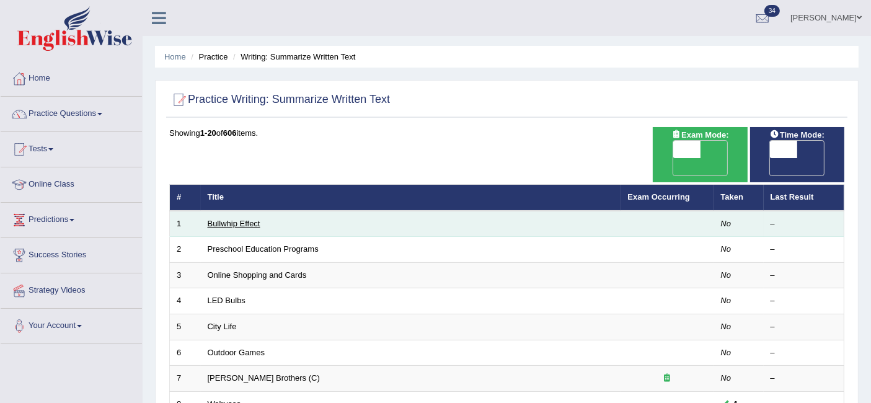
click at [249, 219] on link "Bullwhip Effect" at bounding box center [234, 223] width 53 height 9
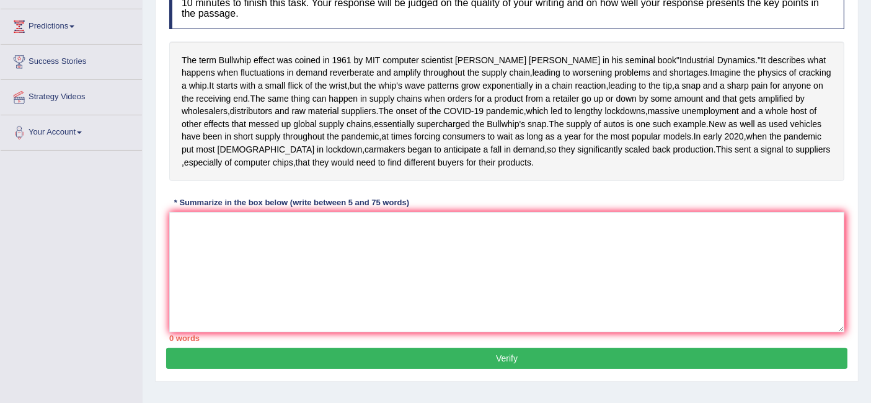
scroll to position [196, 0]
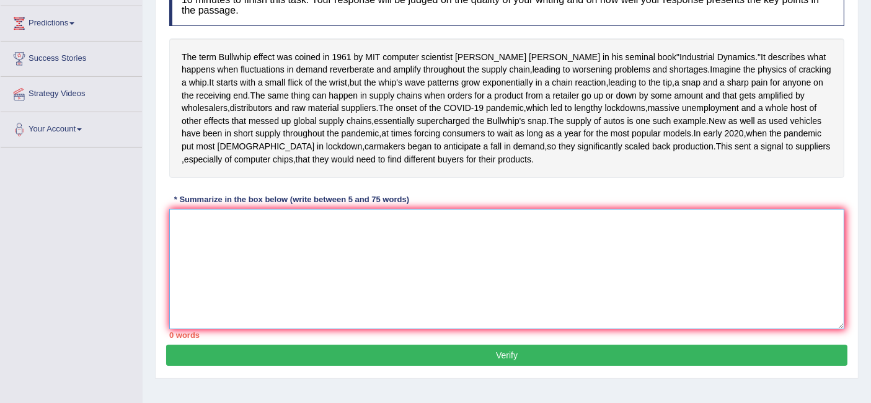
click at [269, 279] on textarea at bounding box center [506, 269] width 675 height 120
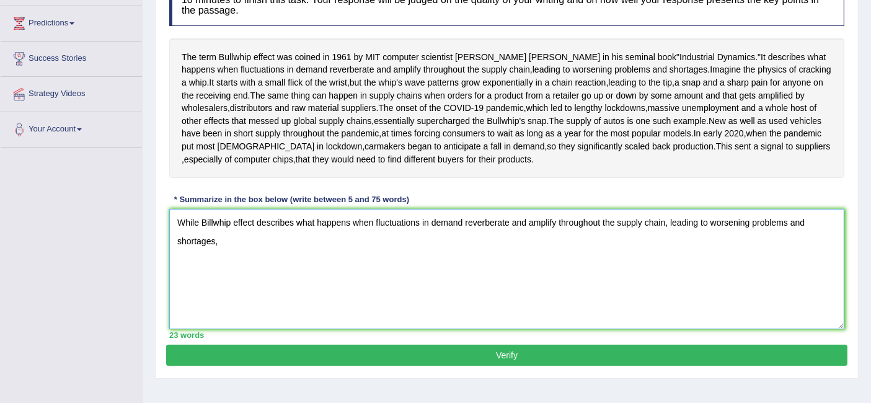
click at [416, 280] on textarea "While Billwhip effect describes what happens when fluctuations in demand reverb…" at bounding box center [506, 269] width 675 height 120
click at [344, 298] on textarea "While Billwhip effect describes what happens when fluctuations in demand reverb…" at bounding box center [506, 269] width 675 height 120
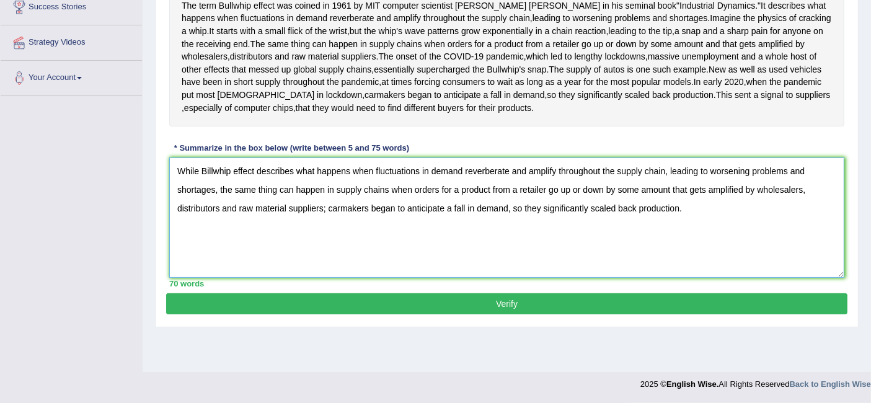
scroll to position [273, 0]
type textarea "While Billwhip effect describes what happens when fluctuations in demand reverb…"
click at [405, 314] on button "Verify" at bounding box center [506, 303] width 681 height 21
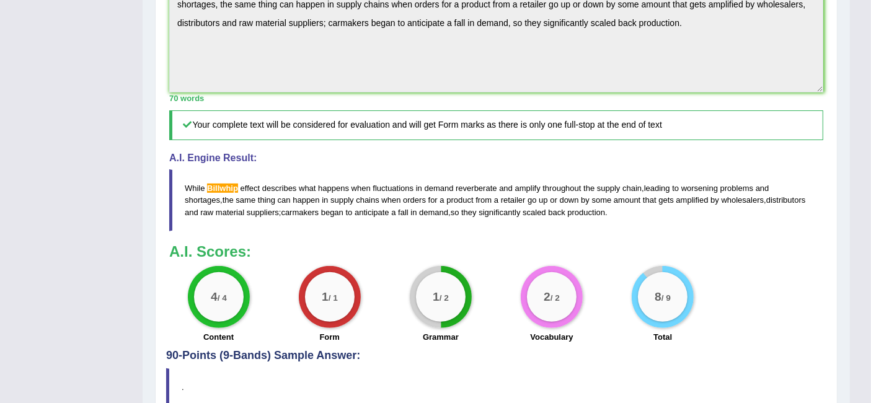
scroll to position [401, 0]
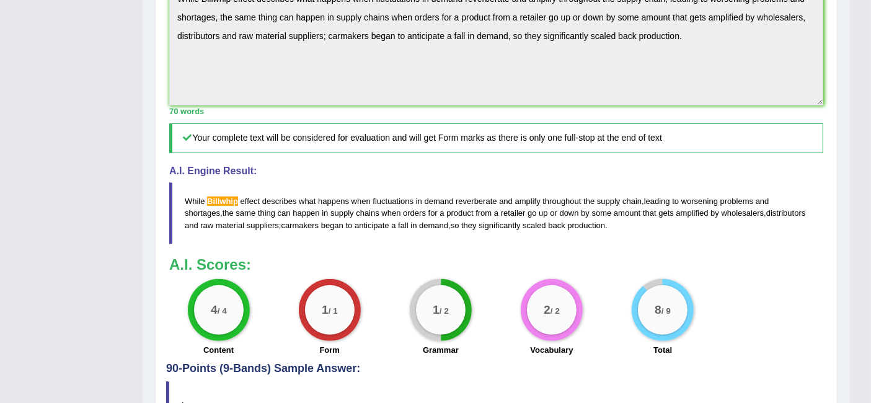
click at [175, 52] on div "Instructions: Read the passage below and summarize it using one sentence. Type …" at bounding box center [496, 62] width 660 height 600
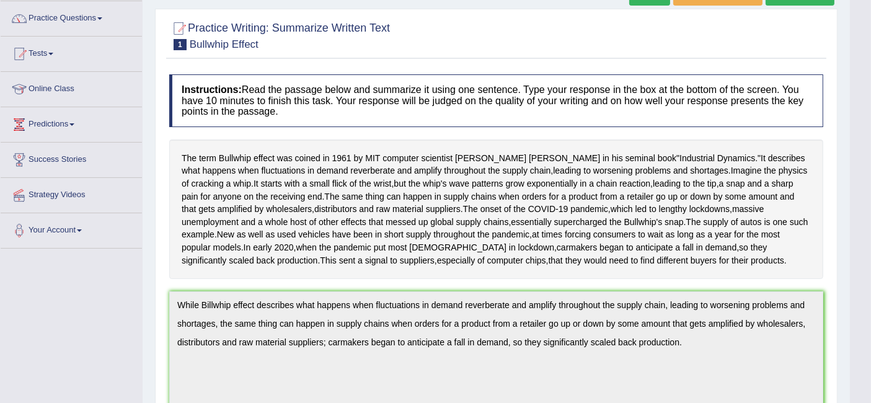
scroll to position [0, 0]
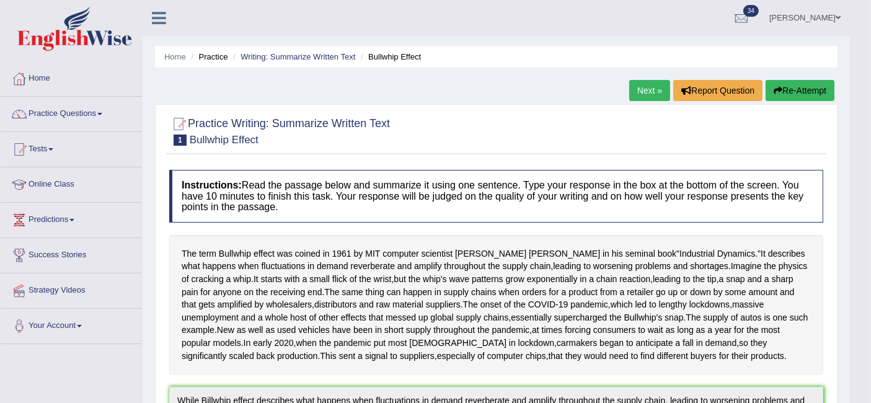
click at [801, 86] on button "Re-Attempt" at bounding box center [799, 90] width 69 height 21
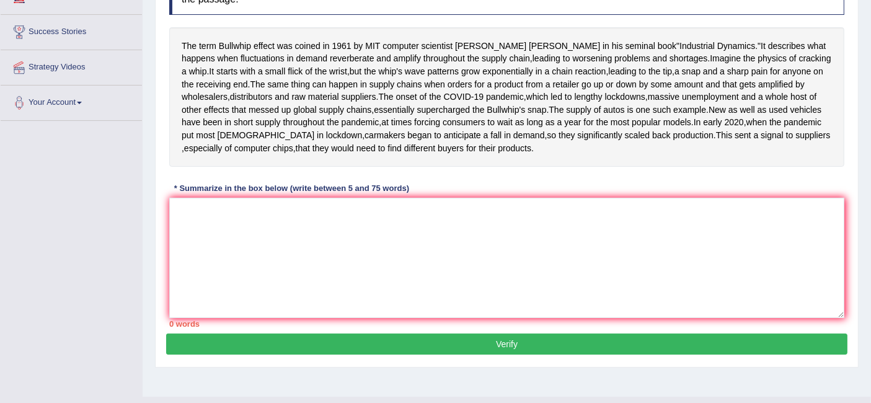
scroll to position [265, 0]
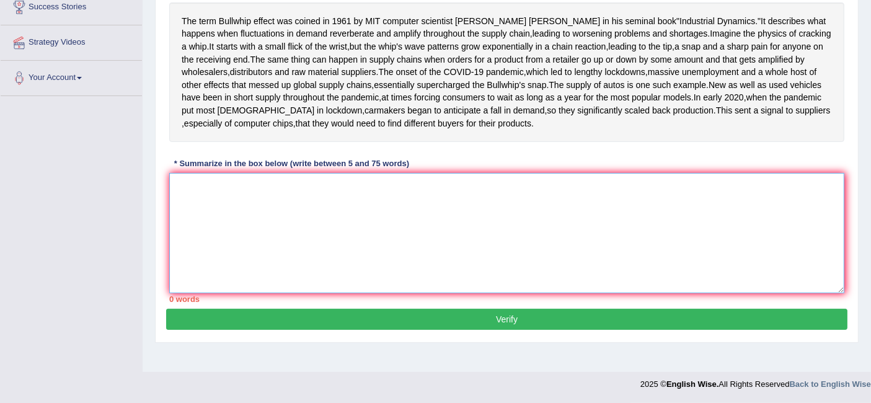
click at [535, 259] on textarea at bounding box center [506, 233] width 675 height 120
paste textarea "While Billwhip effect describes what happens when fluctuations in demand reverb…"
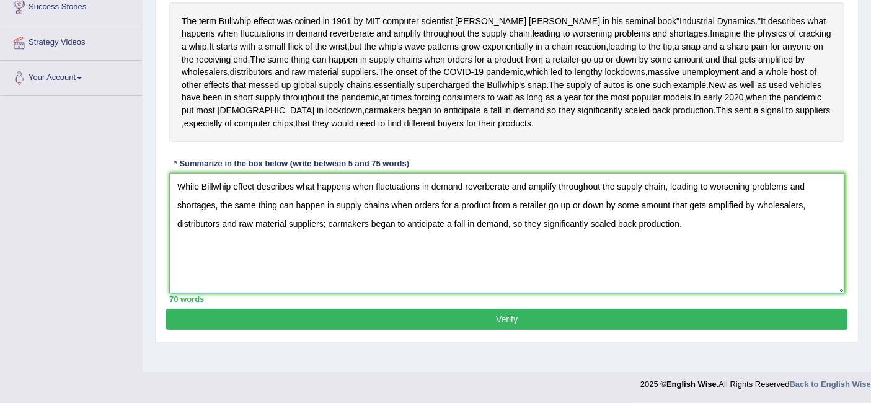
click at [209, 230] on textarea "While Billwhip effect describes what happens when fluctuations in demand reverb…" at bounding box center [506, 233] width 675 height 120
type textarea "While Bullwhip effect describes what happens when fluctuations in demand reverb…"
click at [287, 330] on button "Verify" at bounding box center [506, 319] width 681 height 21
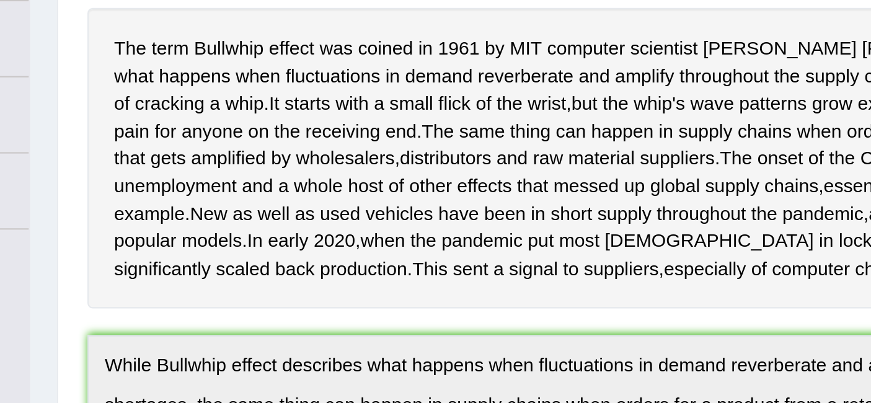
scroll to position [206, 0]
drag, startPoint x: 239, startPoint y: 146, endPoint x: 262, endPoint y: 92, distance: 58.0
click at [262, 92] on div "The term Bullwhip effect was coined in [DATE] by MIT computer scientist [PERSON…" at bounding box center [496, 104] width 654 height 139
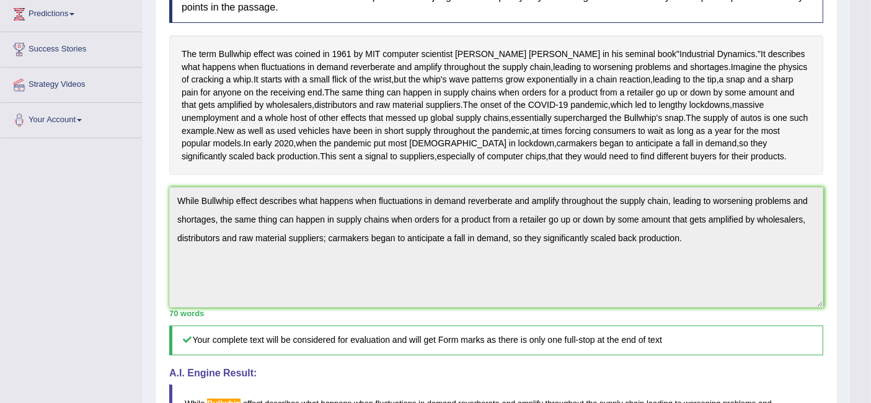
scroll to position [423, 0]
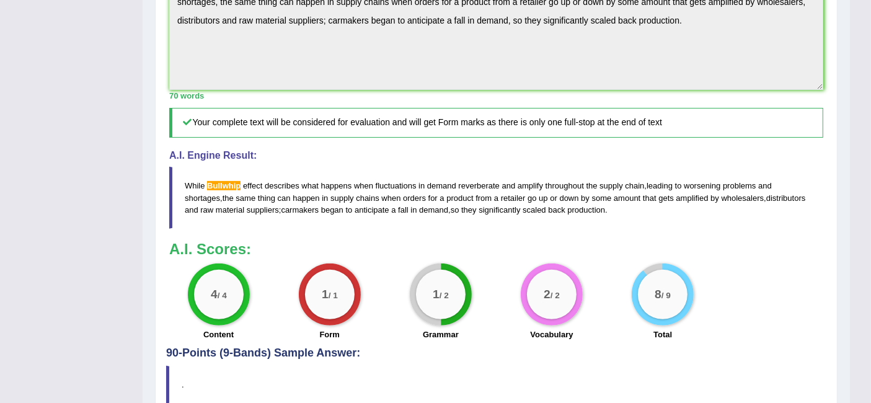
click at [31, 36] on div "Toggle navigation Home Practice Questions Speaking Practice Read Aloud Repeat S…" at bounding box center [424, 17] width 849 height 880
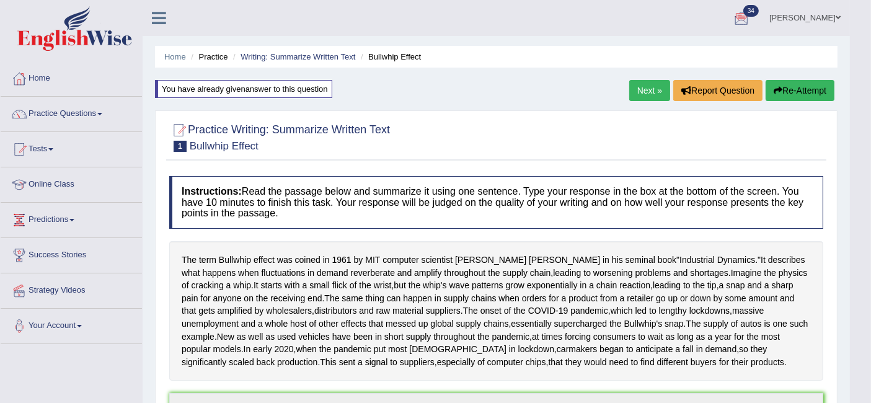
click at [796, 92] on button "Re-Attempt" at bounding box center [799, 90] width 69 height 21
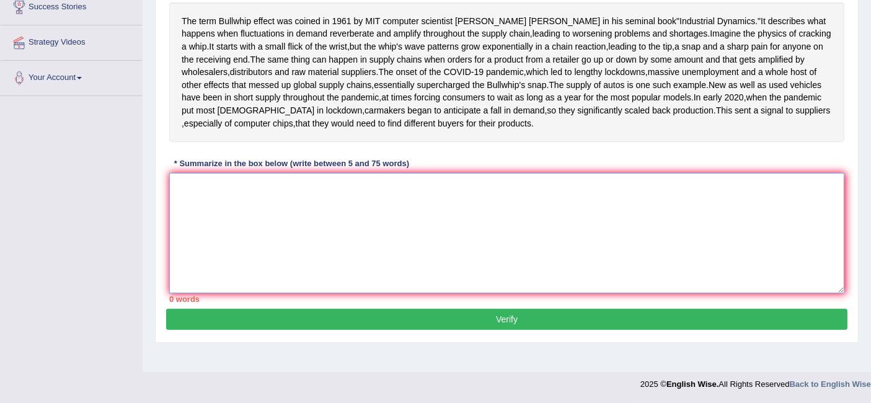
click at [386, 253] on textarea at bounding box center [506, 233] width 675 height 120
paste textarea "While Bullwhip effect describes what happens when fluctuations in demand reverb…"
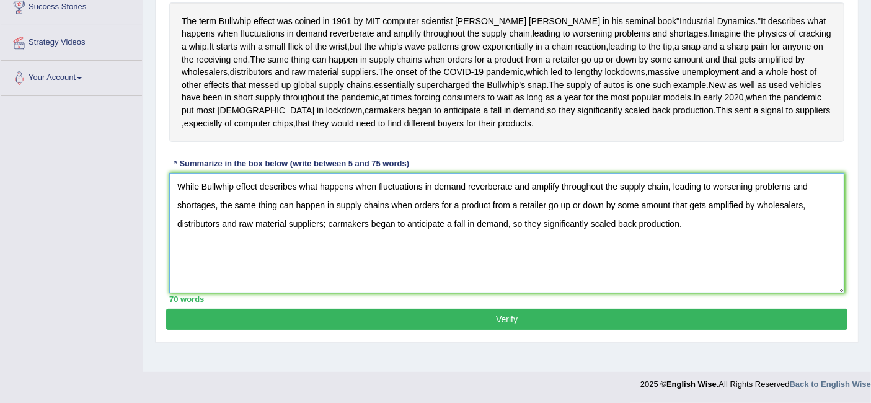
click at [204, 207] on textarea "While Bullwhip effect describes what happens when fluctuations in demand reverb…" at bounding box center [506, 233] width 675 height 120
type textarea "While bullwhip effect describes what happens when fluctuations in demand reverb…"
click at [294, 330] on button "Verify" at bounding box center [506, 319] width 681 height 21
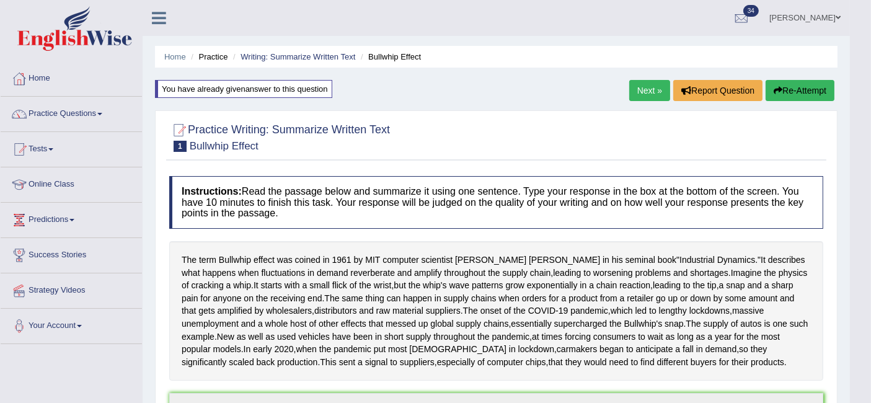
click at [807, 90] on button "Re-Attempt" at bounding box center [799, 90] width 69 height 21
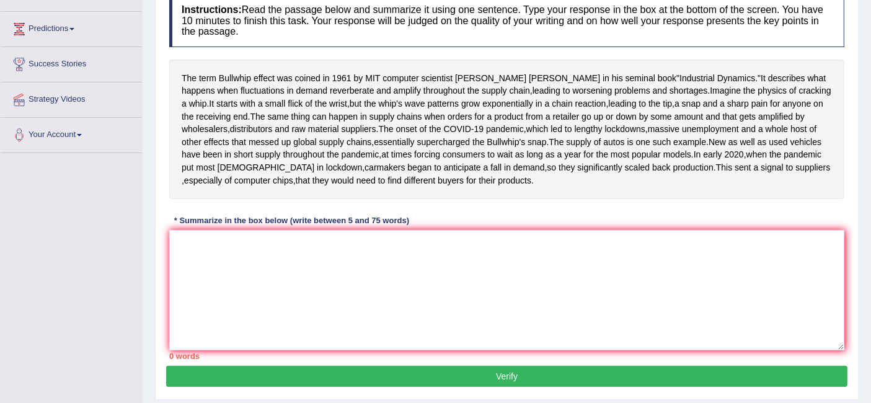
scroll to position [289, 0]
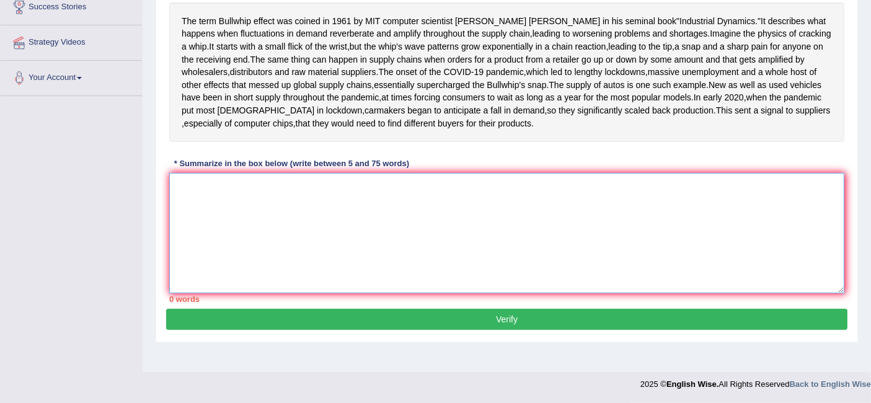
click at [349, 244] on textarea at bounding box center [506, 233] width 675 height 120
paste textarea "While Bullwhip effect describes what happens when fluctuations in demand reverb…"
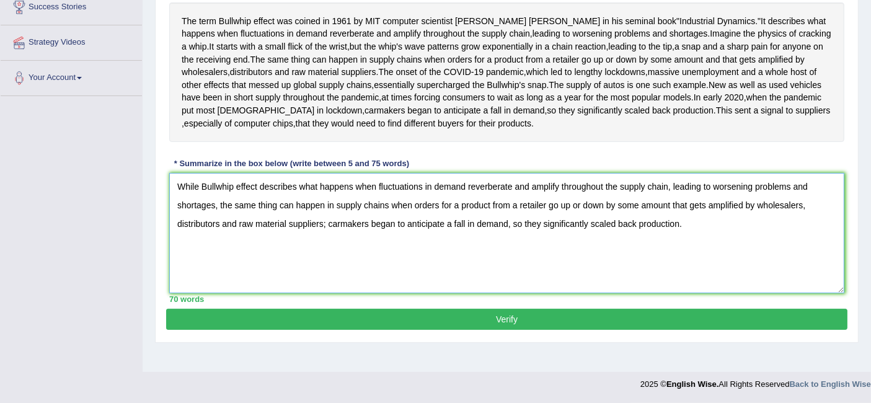
click at [201, 206] on textarea "While Bullwhip effect describes what happens when fluctuations in demand reverb…" at bounding box center [506, 233] width 675 height 120
type textarea "While "Bullwhip effect" describes what happens when fluctuations in demand reve…"
click at [284, 330] on button "Verify" at bounding box center [506, 319] width 681 height 21
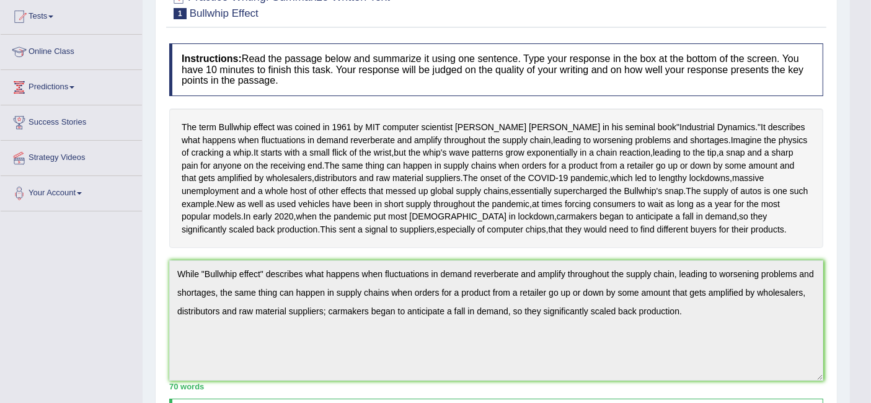
scroll to position [0, 0]
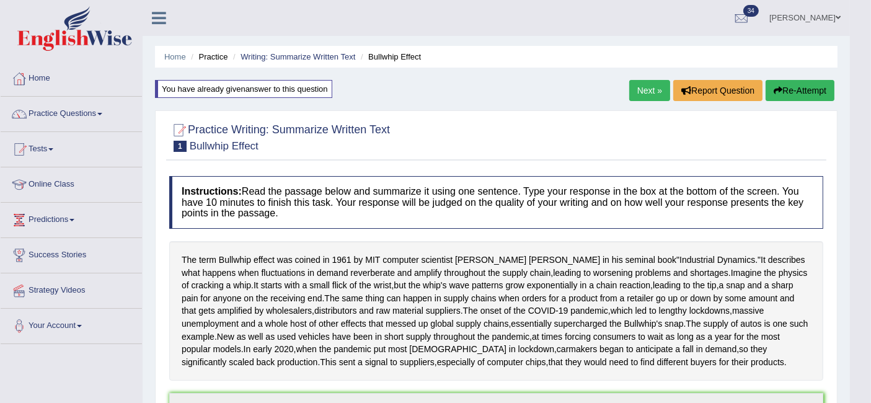
click at [794, 90] on button "Re-Attempt" at bounding box center [799, 90] width 69 height 21
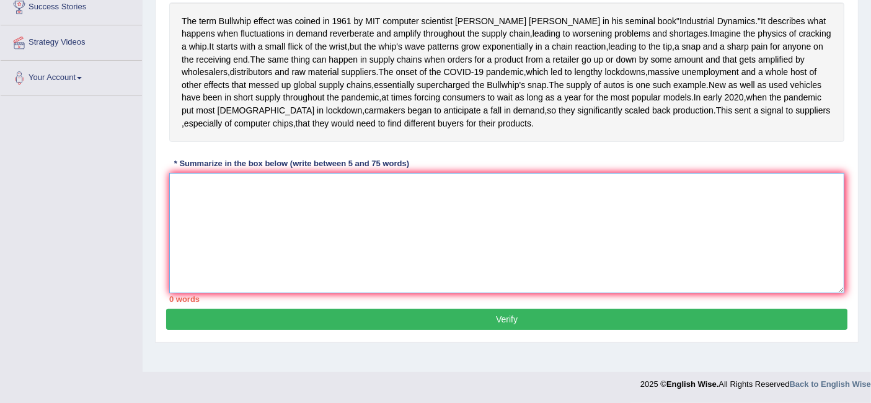
click at [245, 293] on textarea at bounding box center [506, 233] width 675 height 120
paste textarea "While Bullwhip effect describes what happens when fluctuations in demand reverb…"
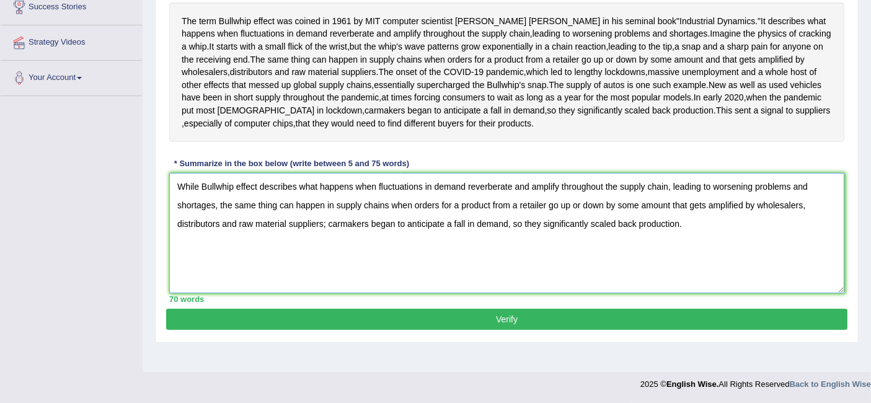
click at [200, 247] on textarea "While Bullwhip effect describes what happens when fluctuations in demand reverb…" at bounding box center [506, 233] width 675 height 120
type textarea "While "Bullwhip" effect describes what happens when fluctuations in demand reve…"
click at [276, 330] on button "Verify" at bounding box center [506, 319] width 681 height 21
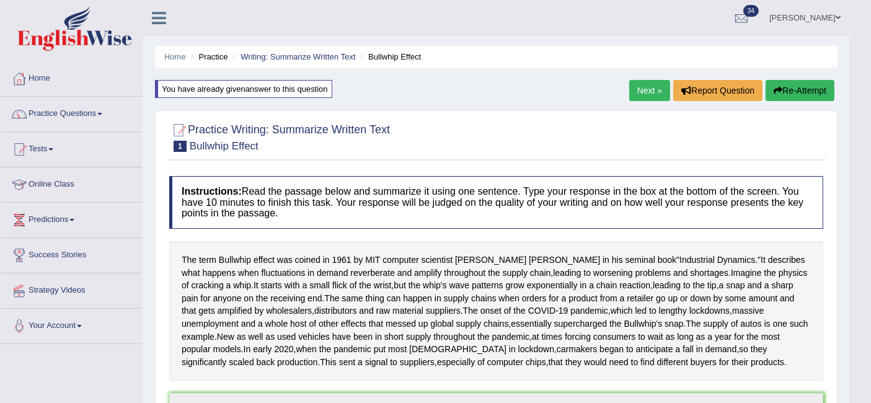
click at [781, 90] on button "Re-Attempt" at bounding box center [799, 90] width 69 height 21
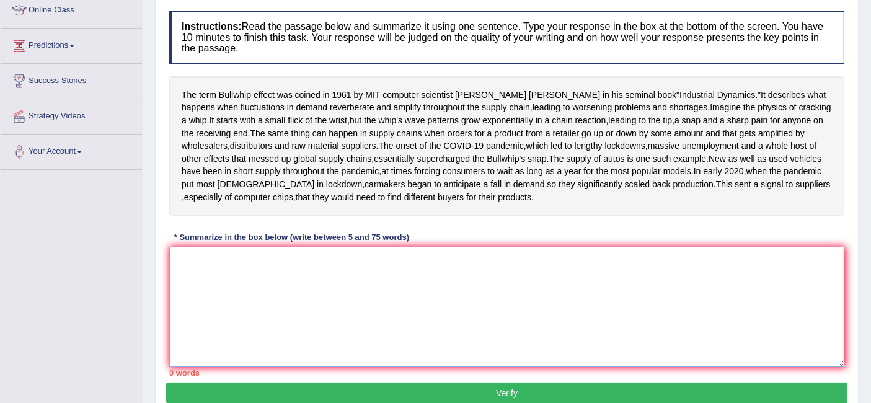
click at [336, 341] on textarea at bounding box center [506, 307] width 675 height 120
paste textarea "While Bullwhip effect describes what happens when fluctuations in demand reverb…"
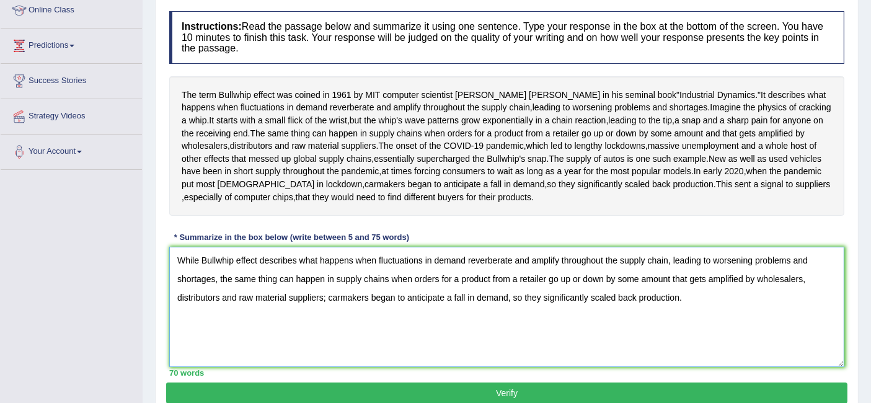
click at [230, 325] on textarea "While Bullwhip effect describes what happens when fluctuations in demand reverb…" at bounding box center [506, 307] width 675 height 120
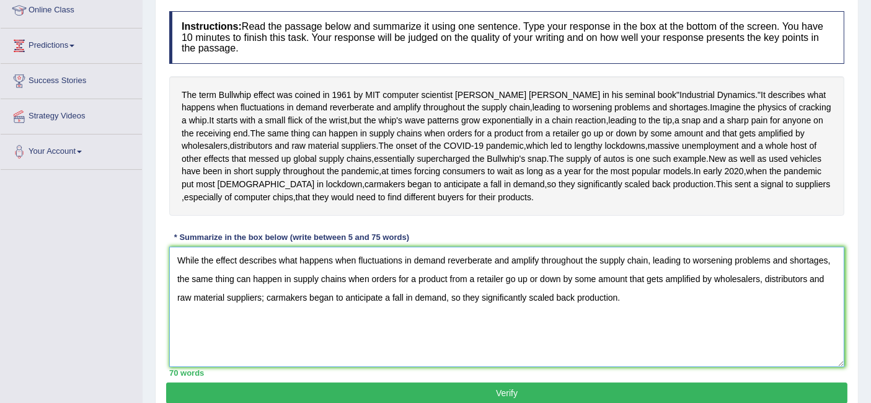
scroll to position [286, 0]
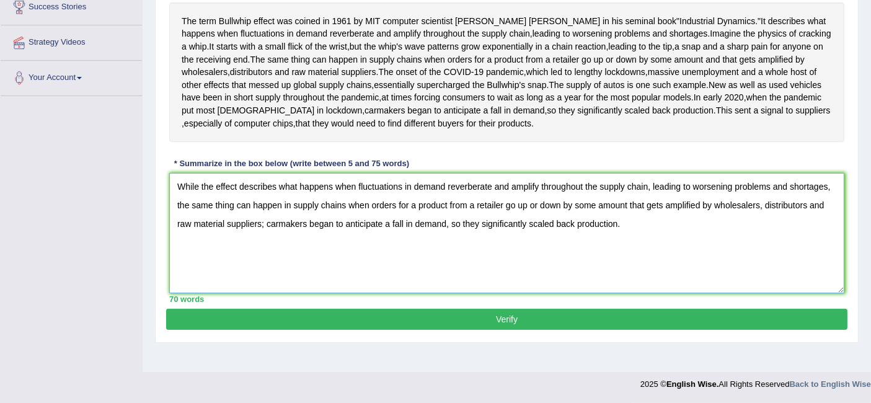
type textarea "While the effect describes what happens when fluctuations in demand reverberate…"
click at [318, 330] on button "Verify" at bounding box center [506, 319] width 681 height 21
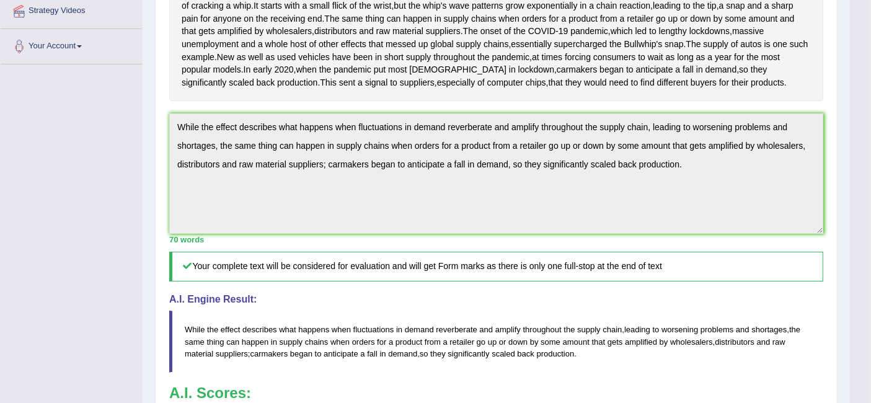
scroll to position [0, 0]
